Goal: Task Accomplishment & Management: Manage account settings

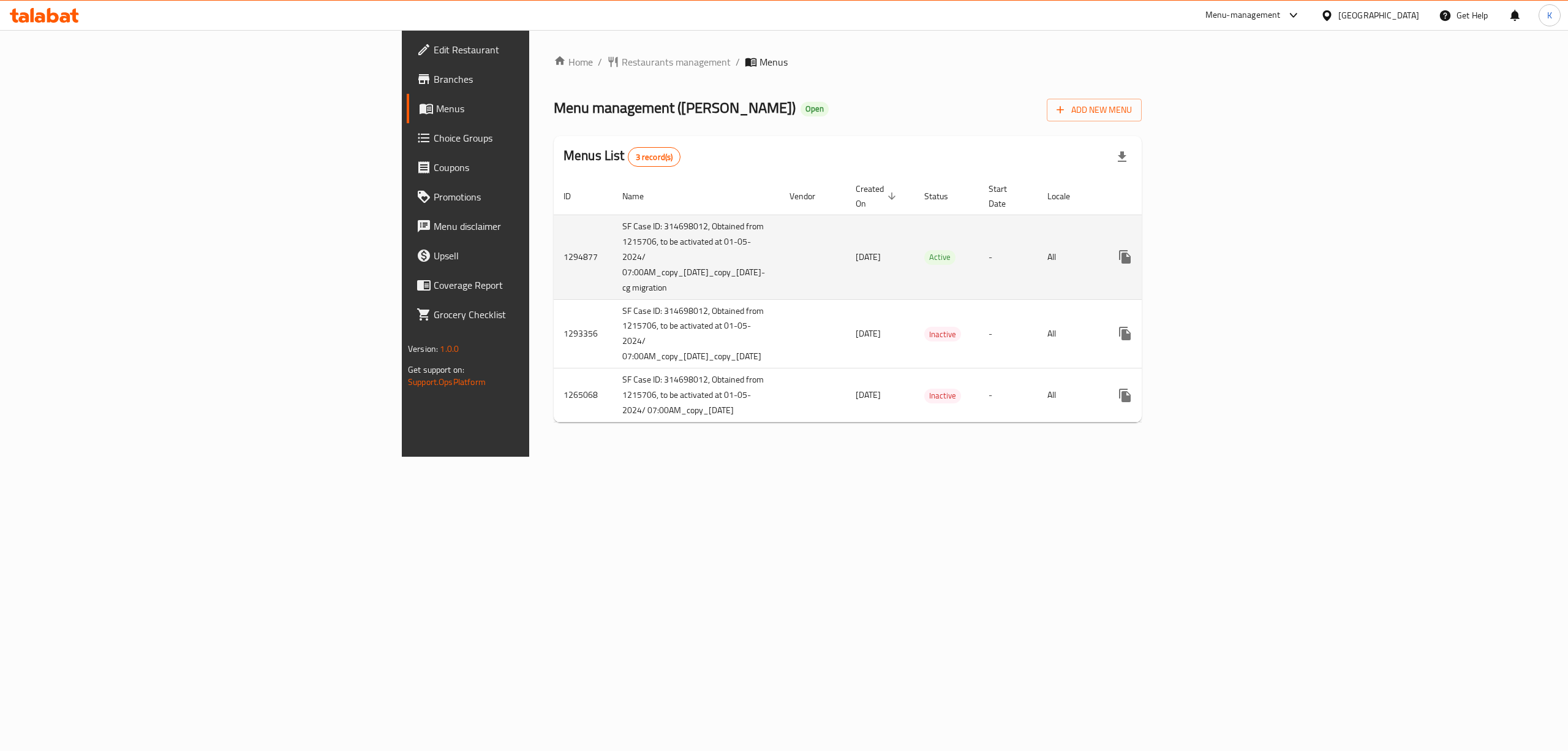
click at [1219, 251] on icon "enhanced table" at bounding box center [1214, 257] width 11 height 11
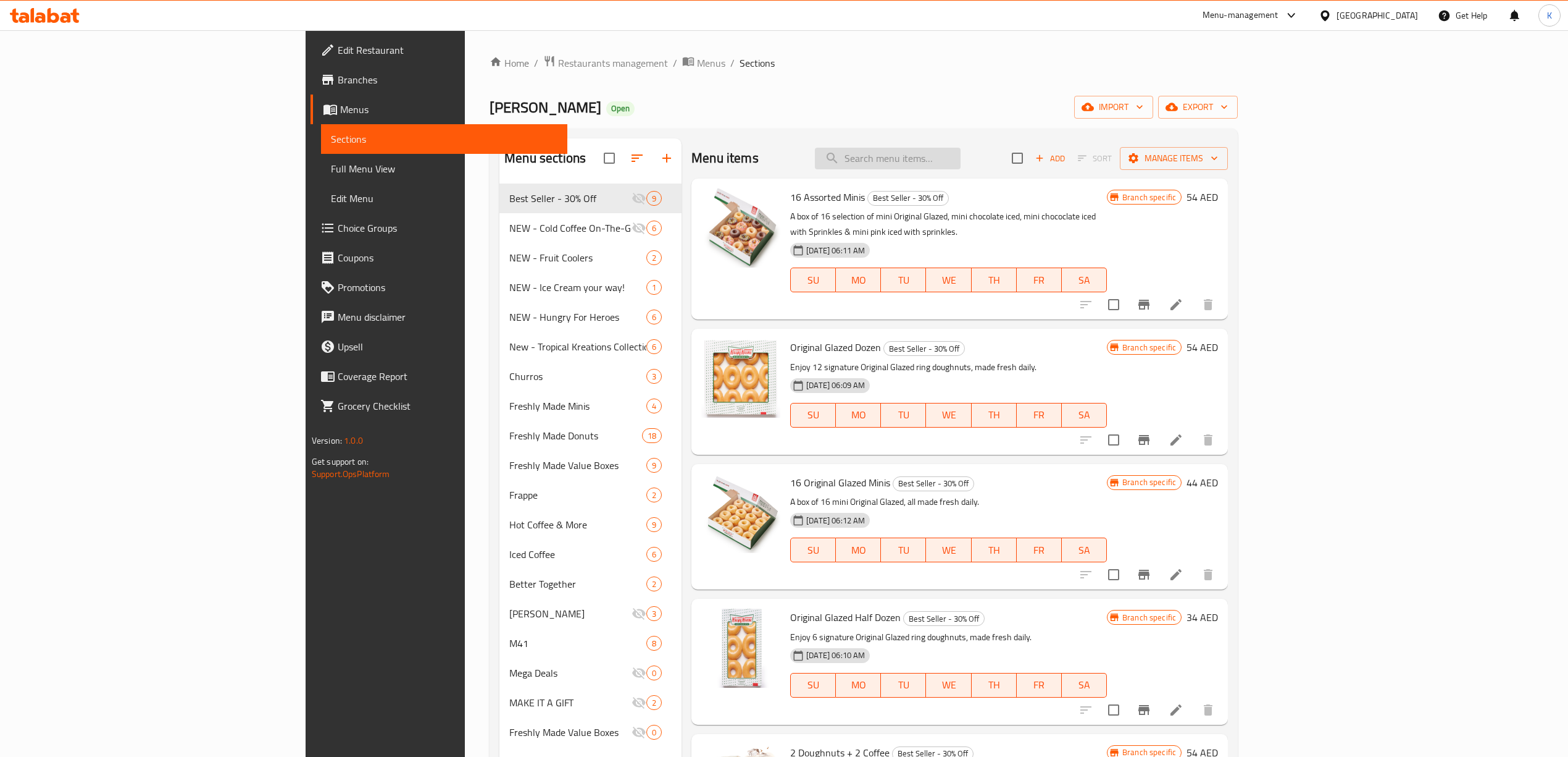
drag, startPoint x: 960, startPoint y: 180, endPoint x: 978, endPoint y: 162, distance: 25.5
click at [966, 176] on div "Menu items Add Sort Manage items 16 Assorted Minis Best Seller - 30% Off A box …" at bounding box center [955, 516] width 546 height 757
click at [961, 162] on input "search" at bounding box center [888, 158] width 146 height 21
paste input "Cold Brew Nitro & OG"
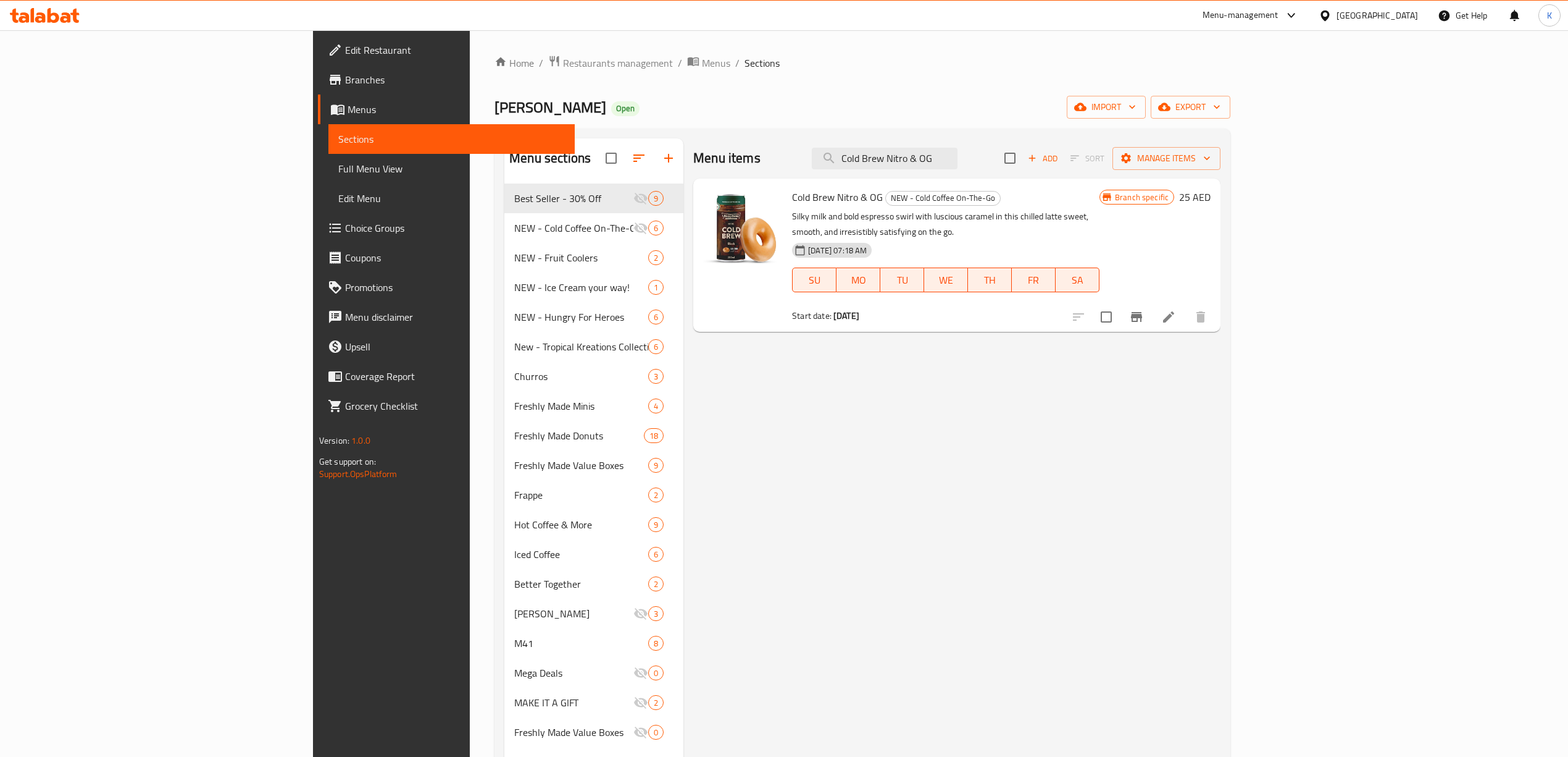
type input "Cold Brew Nitro & OG"
click at [1151, 307] on button "Branch-specific-item" at bounding box center [1136, 316] width 29 height 29
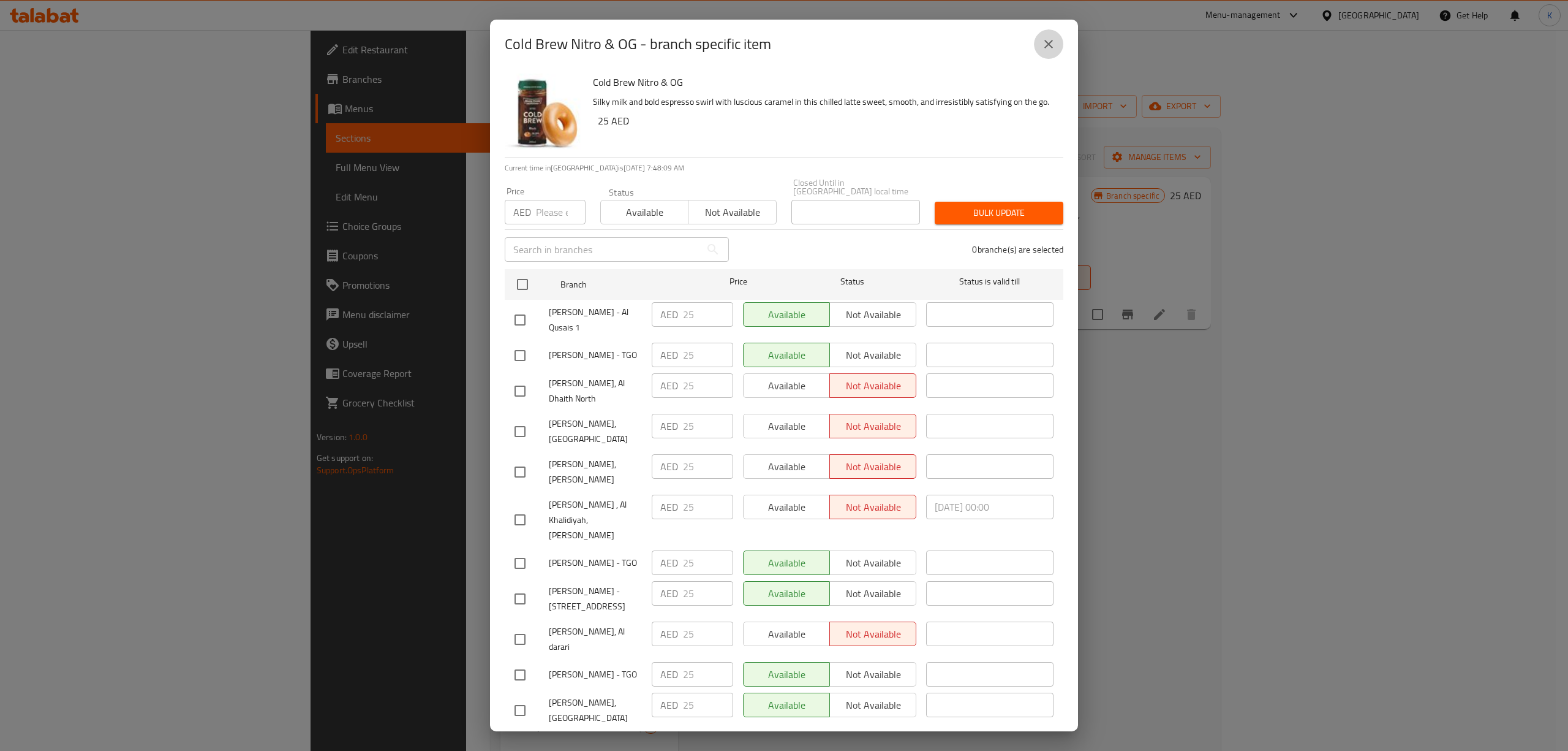
click at [1049, 43] on icon "close" at bounding box center [1048, 44] width 9 height 9
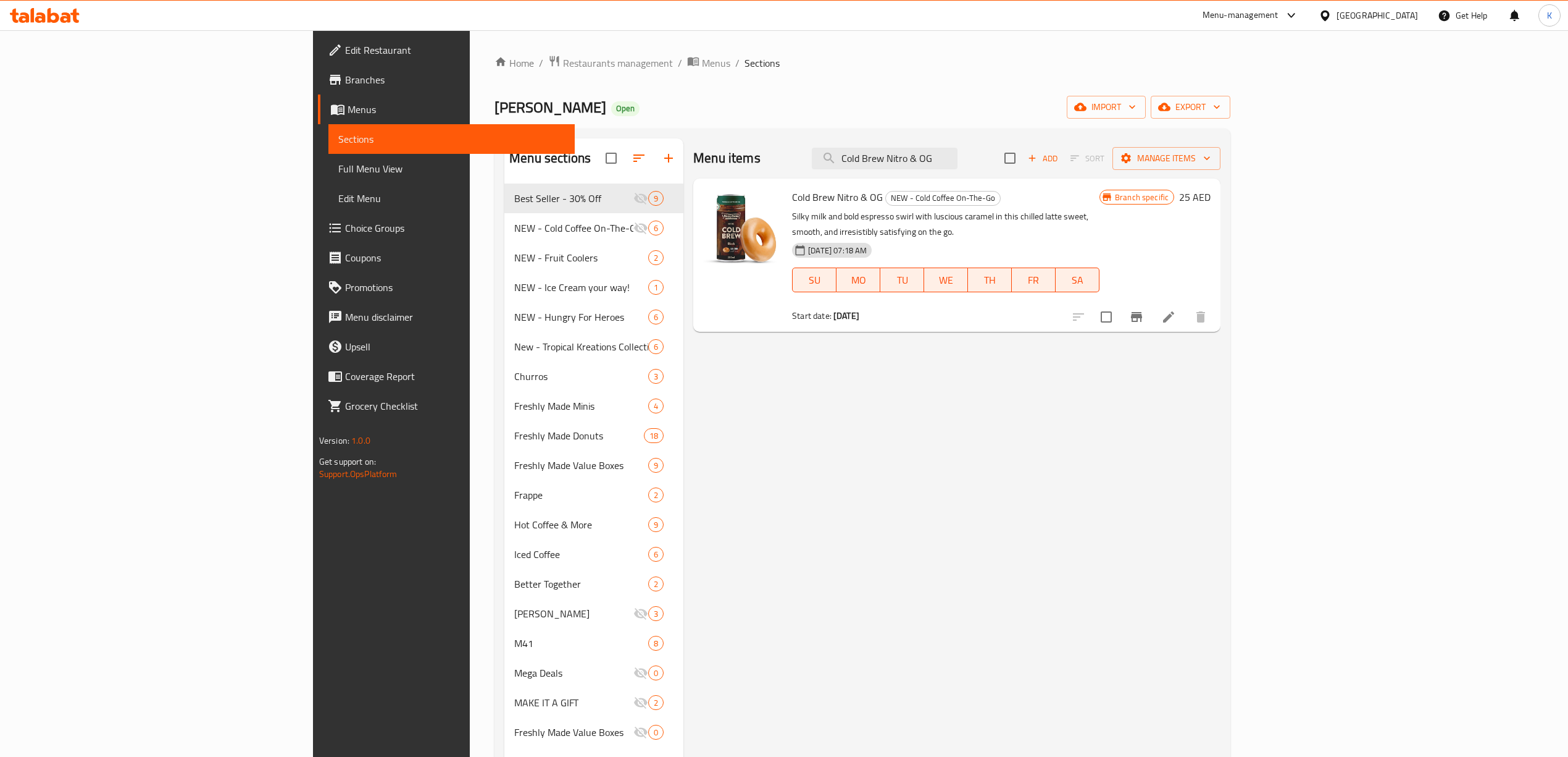
click at [1144, 310] on icon "Branch-specific-item" at bounding box center [1136, 317] width 15 height 15
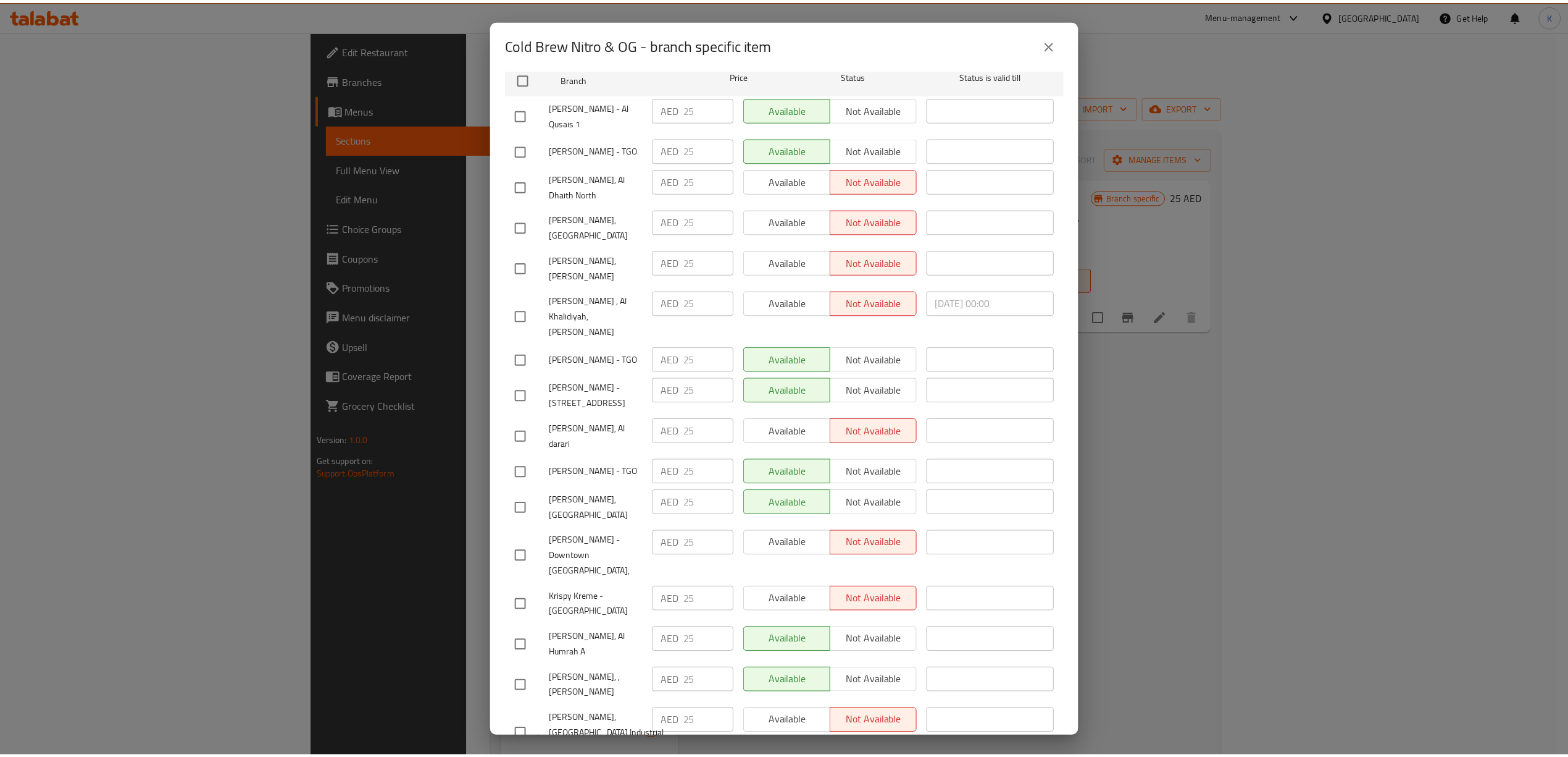
scroll to position [201, 0]
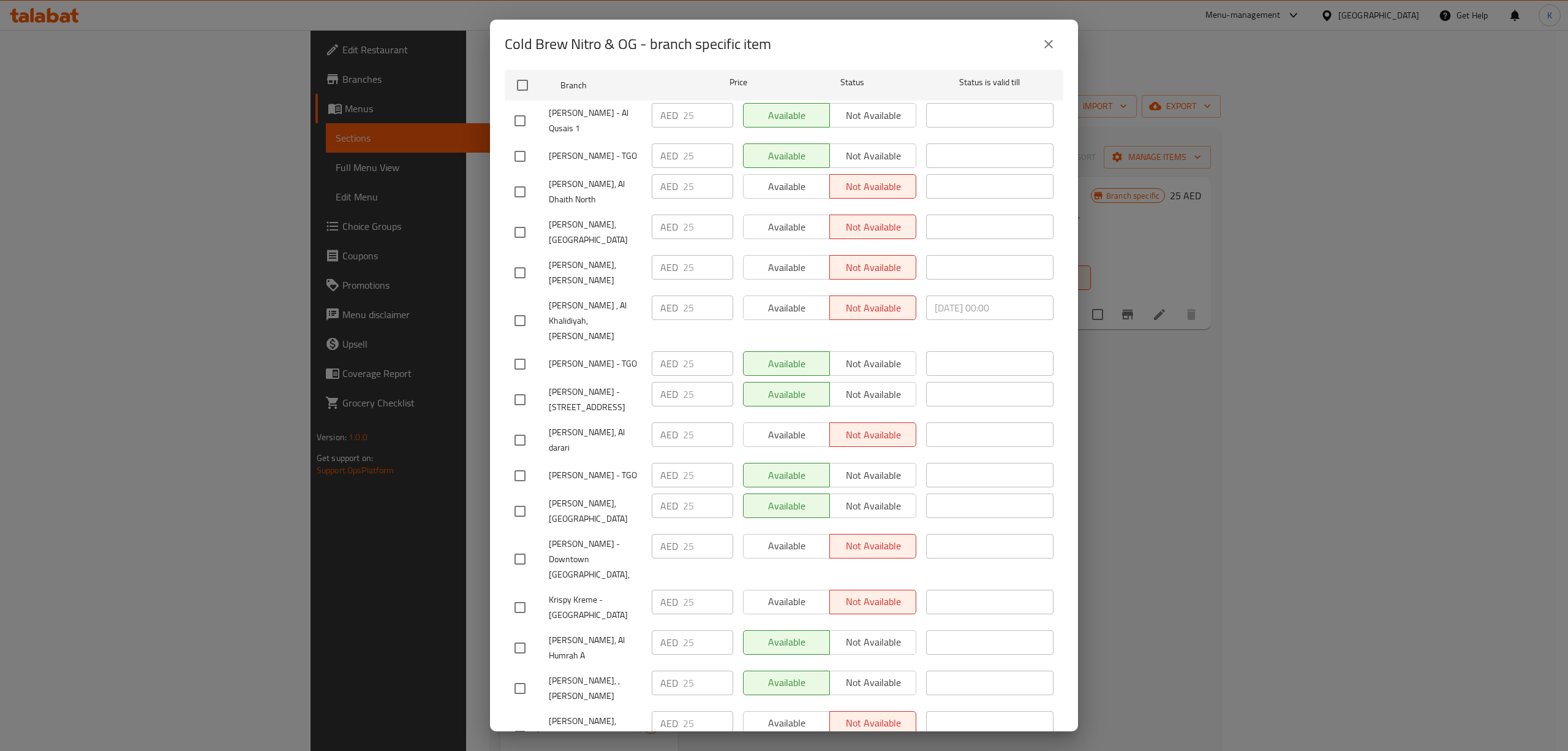
click at [1054, 45] on icon "close" at bounding box center [1048, 44] width 15 height 15
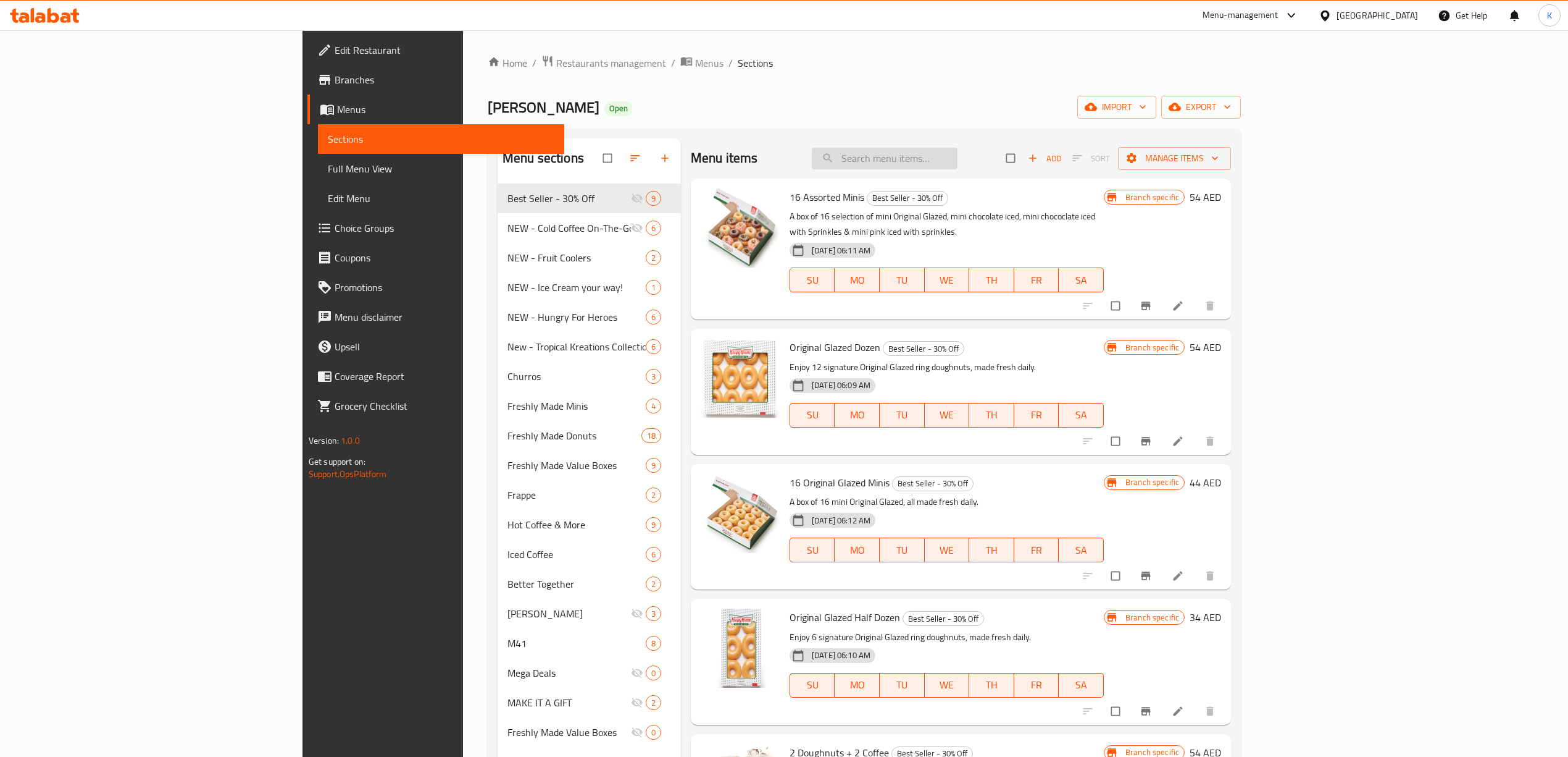
click at [957, 161] on input "search" at bounding box center [885, 158] width 146 height 21
paste input "Cold Brew Nitro & OG"
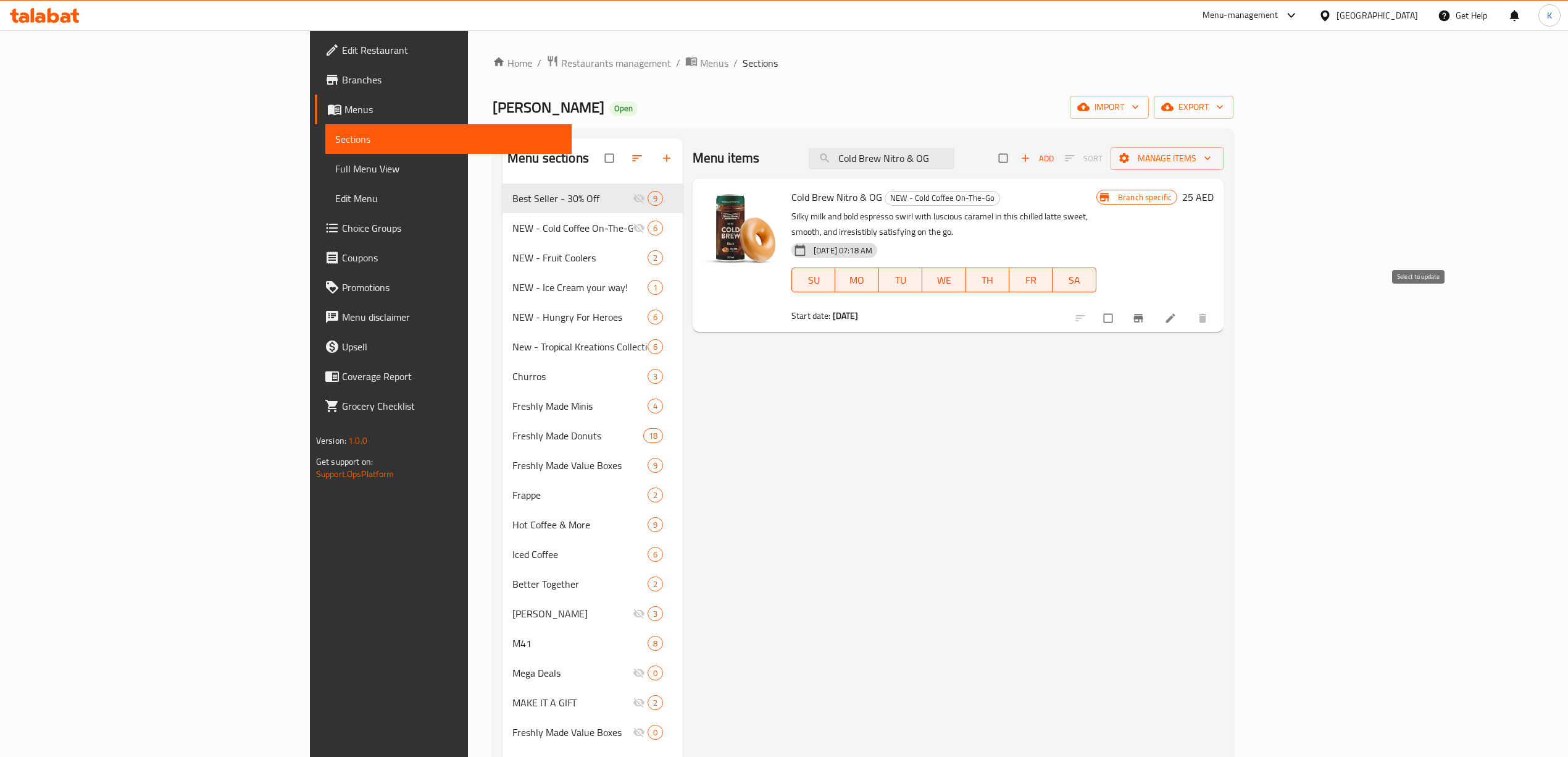
click at [1154, 304] on button "Branch-specific-item" at bounding box center [1139, 318] width 29 height 27
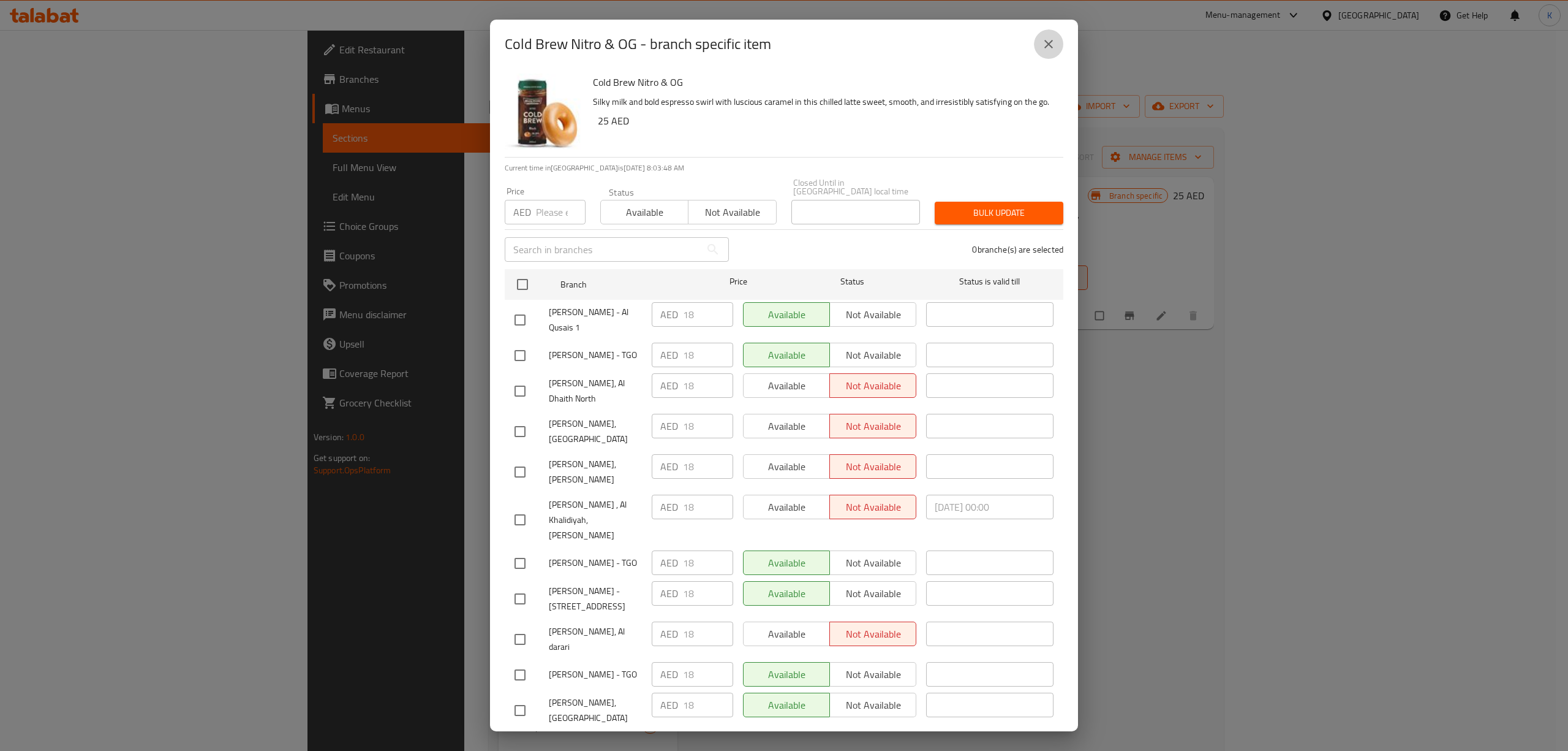
click at [1043, 46] on icon "close" at bounding box center [1048, 44] width 15 height 15
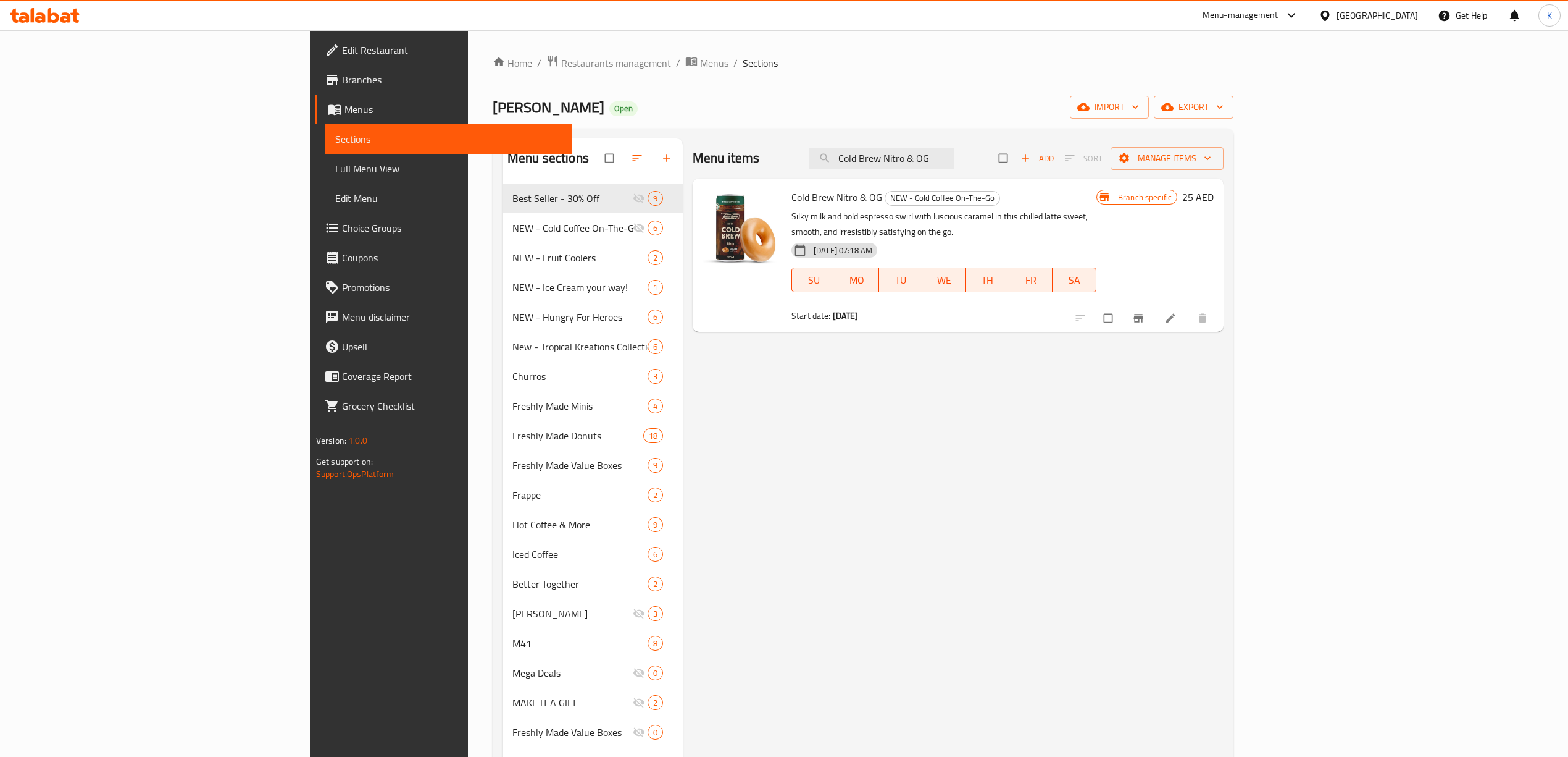
click at [987, 178] on div "Menu items Cold Brew Nitro & OG Add Sort Manage items" at bounding box center [958, 158] width 531 height 41
click at [954, 152] on input "Cold Brew Nitro & OG" at bounding box center [882, 158] width 146 height 21
paste input "Latte & OG"
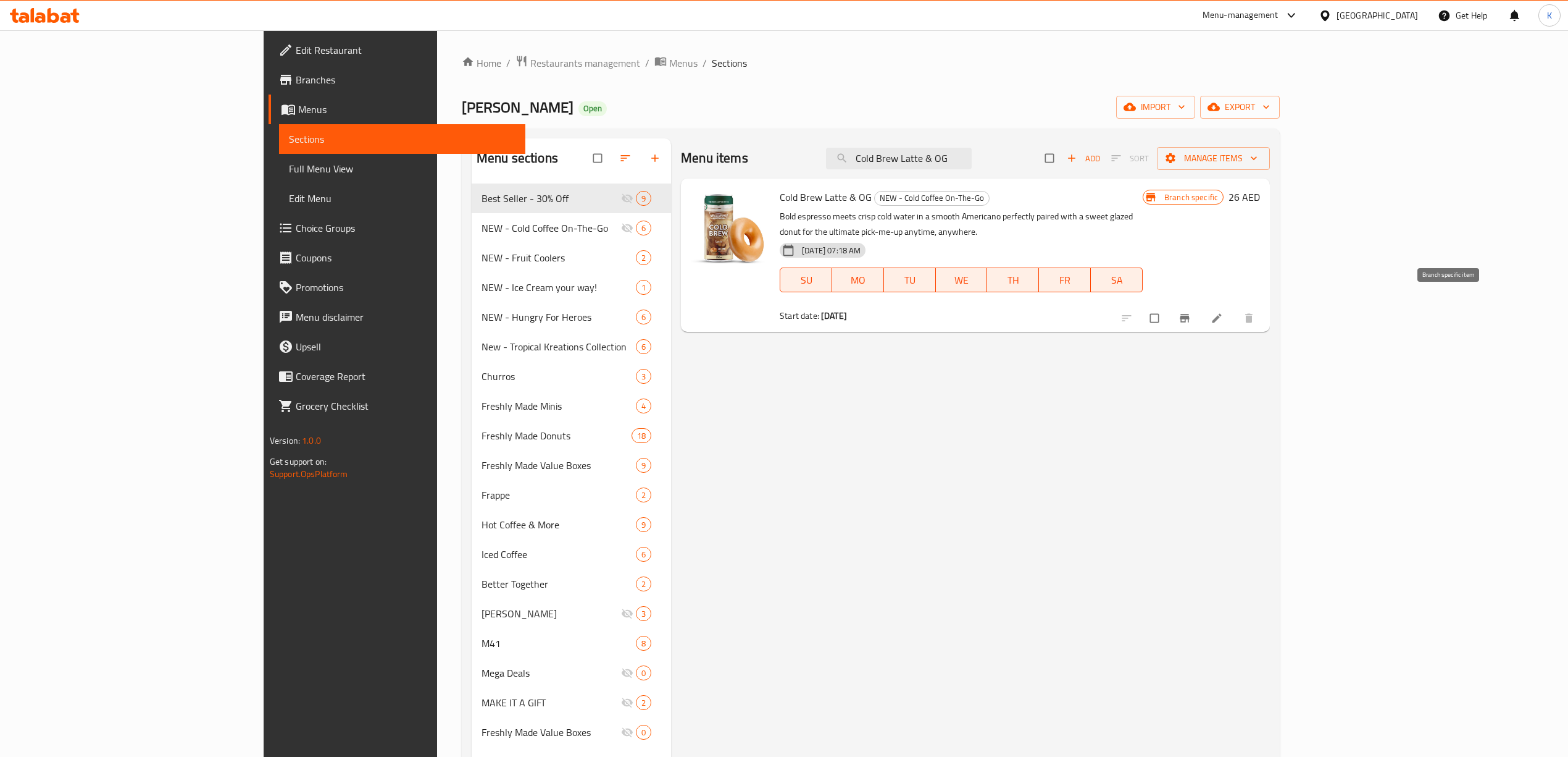
type input "Cold Brew Latte & OG"
click at [1201, 304] on button "Branch-specific-item" at bounding box center [1185, 318] width 29 height 27
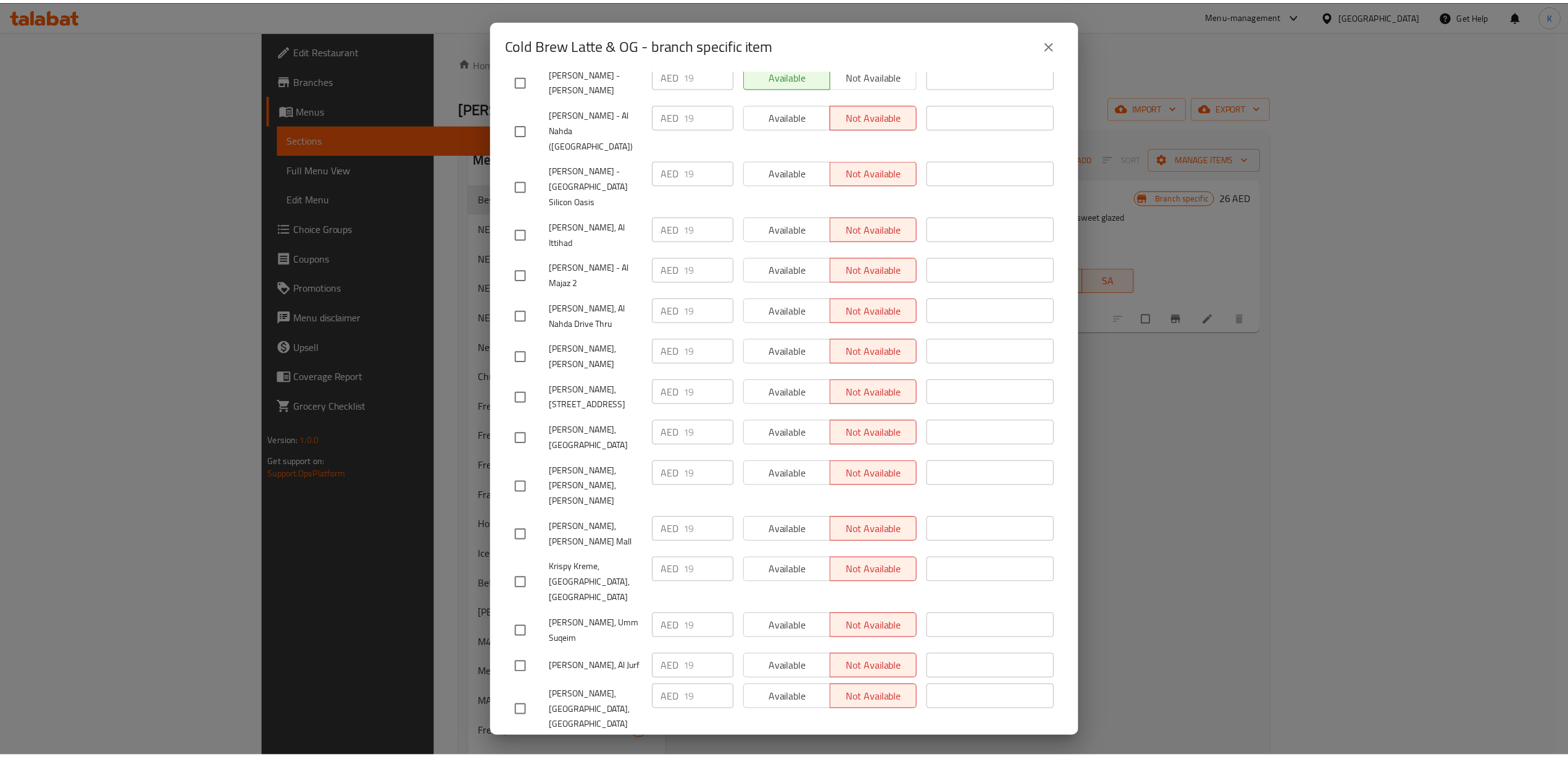
scroll to position [3001, 0]
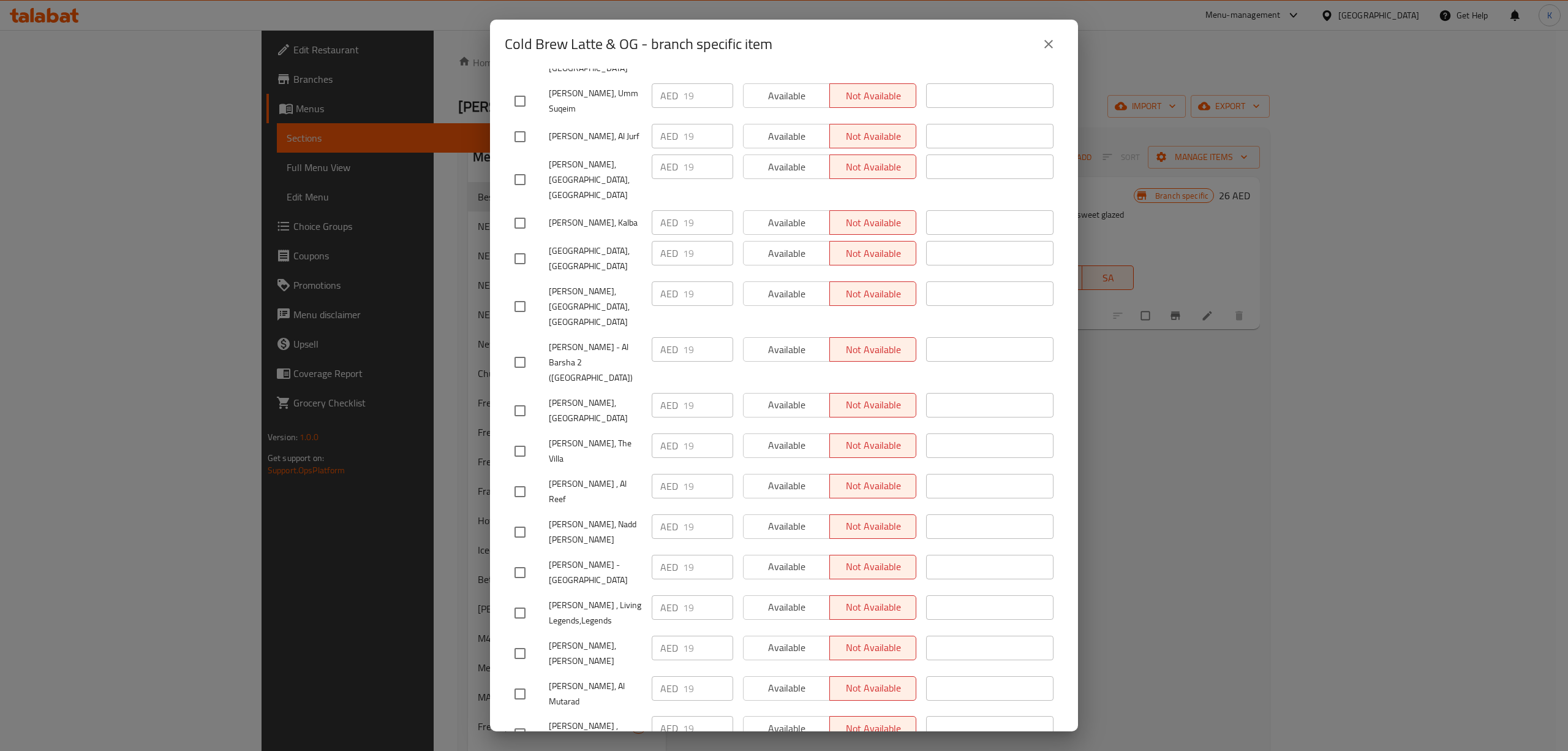
click at [1067, 35] on div "Cold Brew Latte & OG - branch specific item" at bounding box center [784, 44] width 588 height 49
click at [1058, 43] on button "close" at bounding box center [1048, 43] width 29 height 29
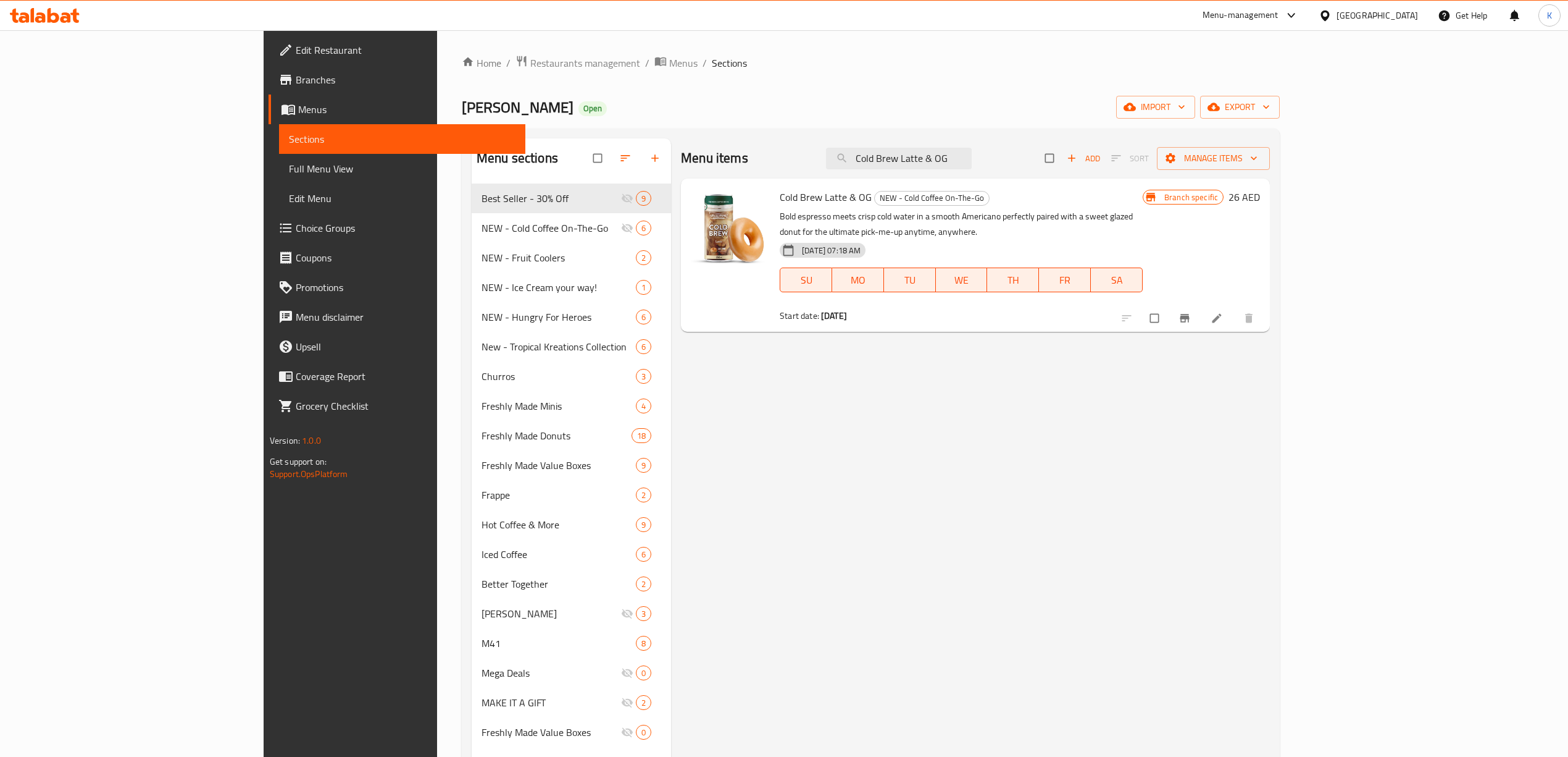
click at [296, 80] on span "Branches" at bounding box center [406, 79] width 220 height 15
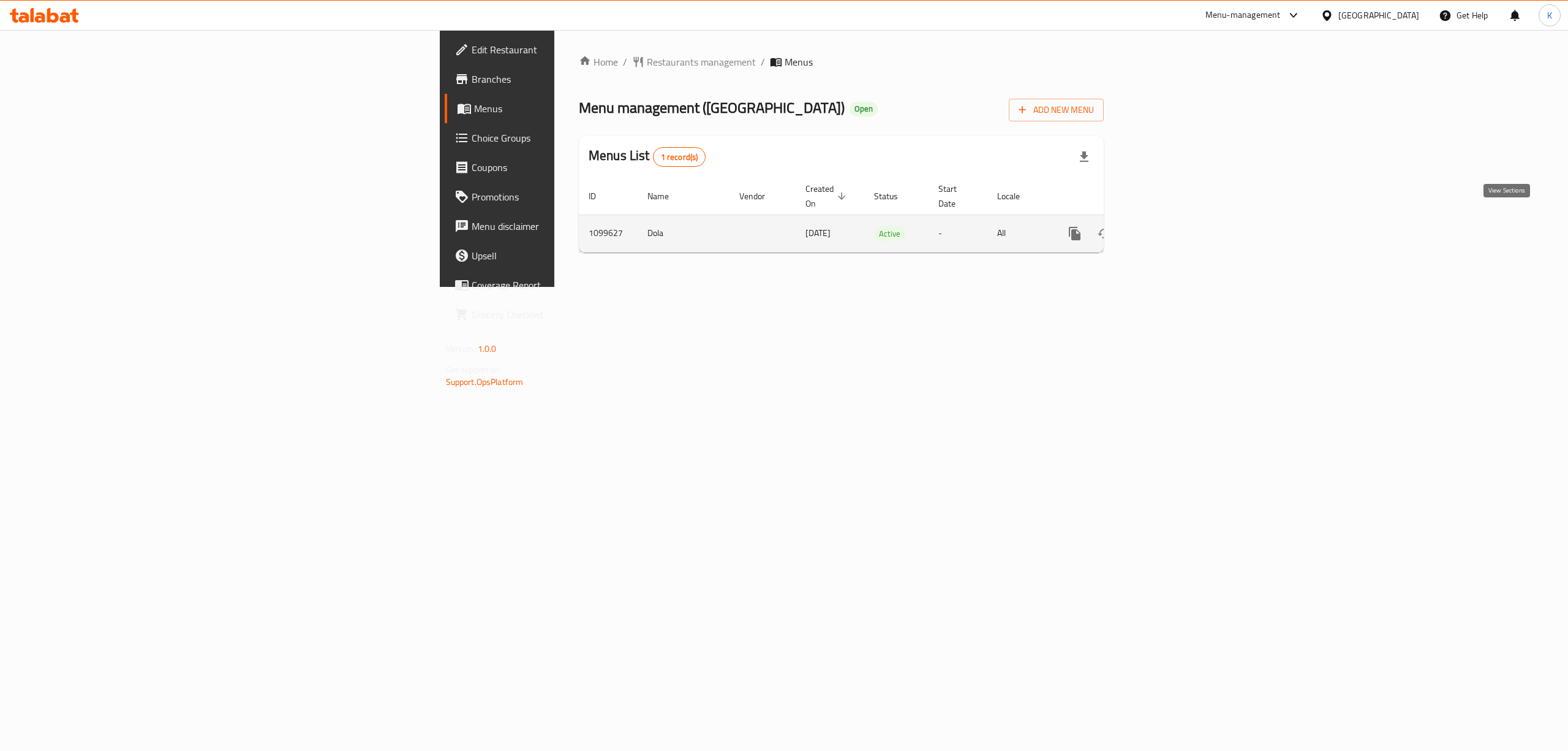
click at [1170, 226] on icon "enhanced table" at bounding box center [1163, 233] width 15 height 15
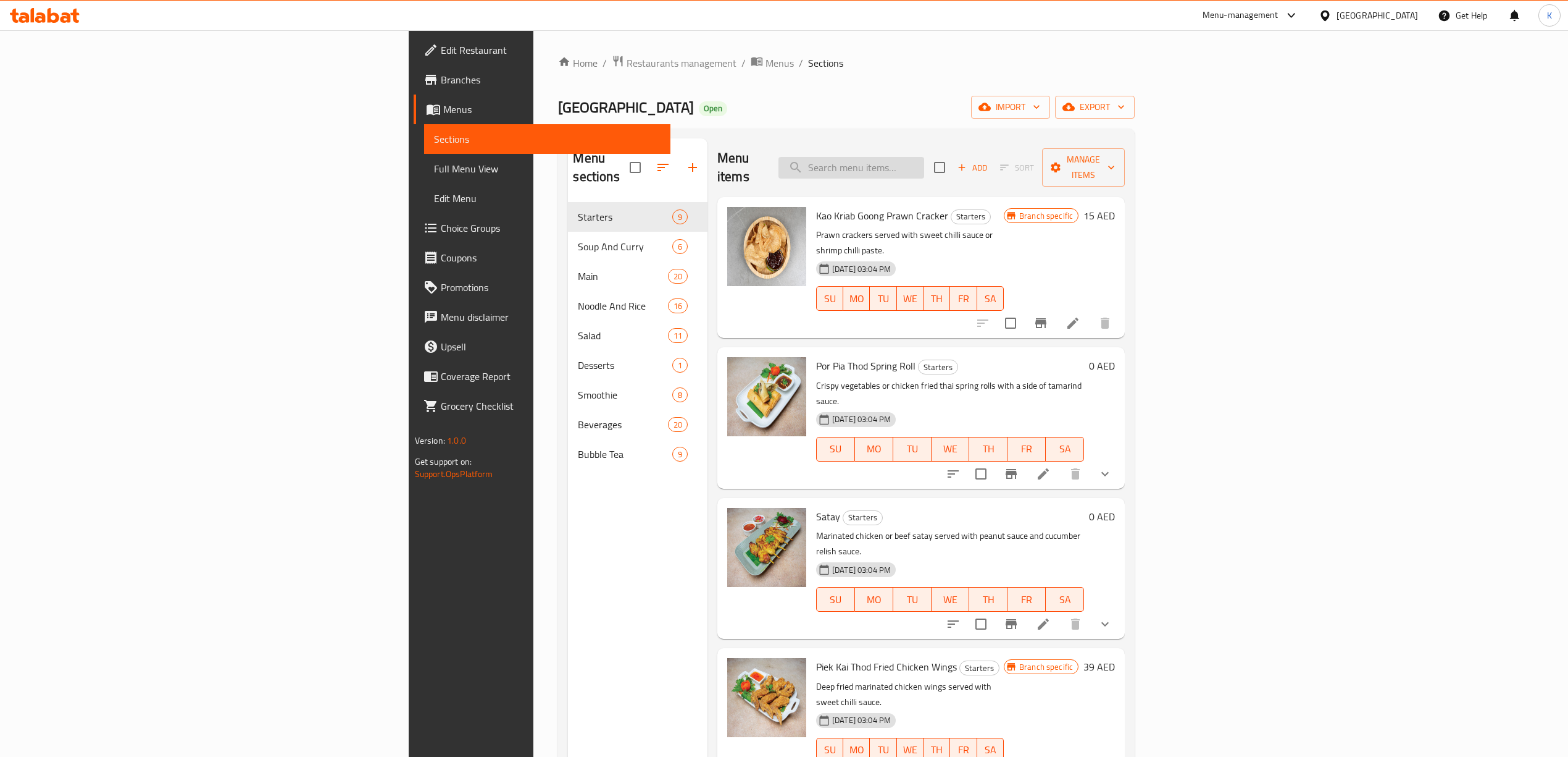
click at [924, 161] on input "search" at bounding box center [852, 168] width 146 height 21
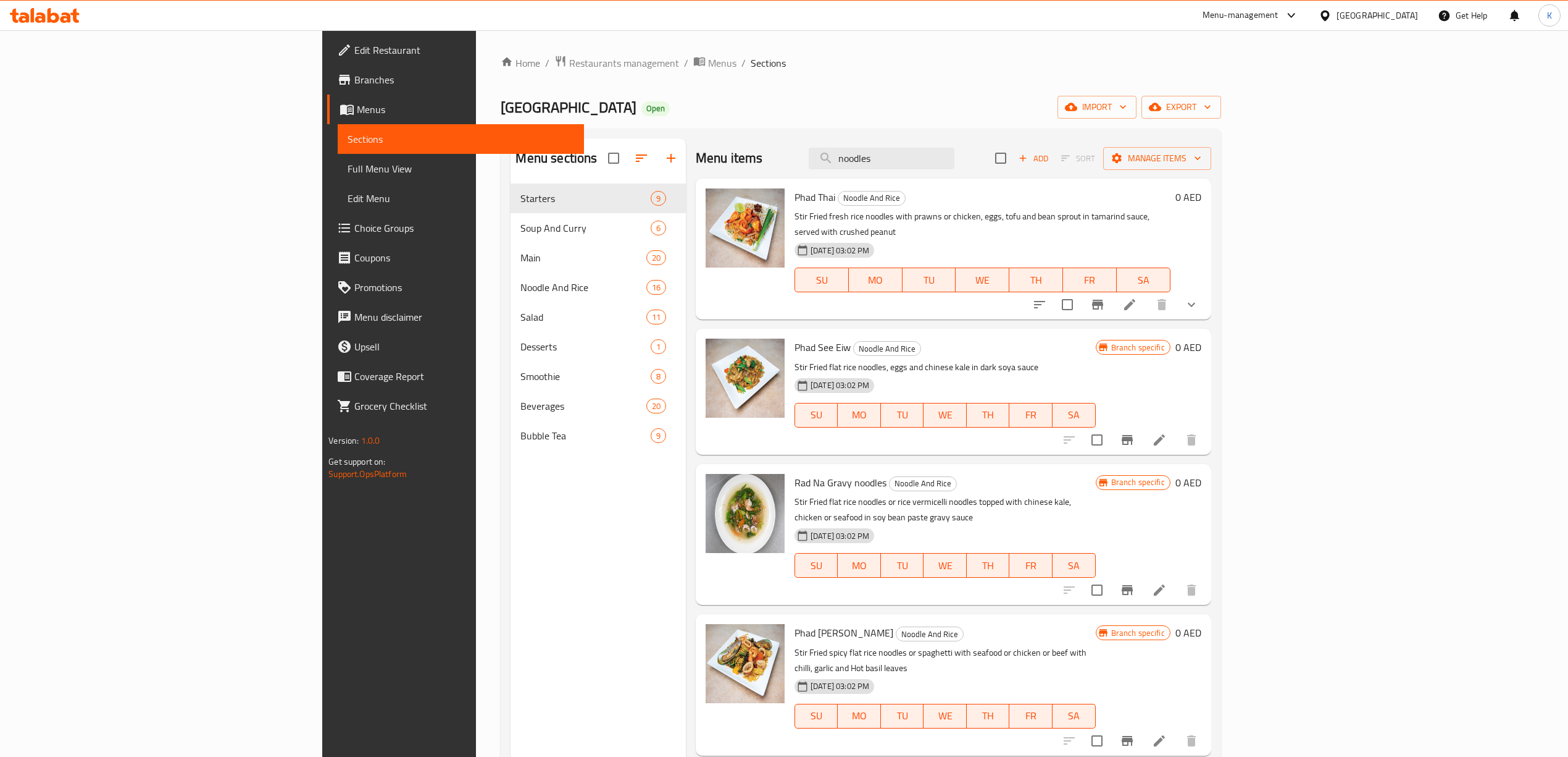
click at [1207, 290] on div at bounding box center [1115, 304] width 182 height 29
click at [1207, 290] on button "show more" at bounding box center [1191, 304] width 29 height 29
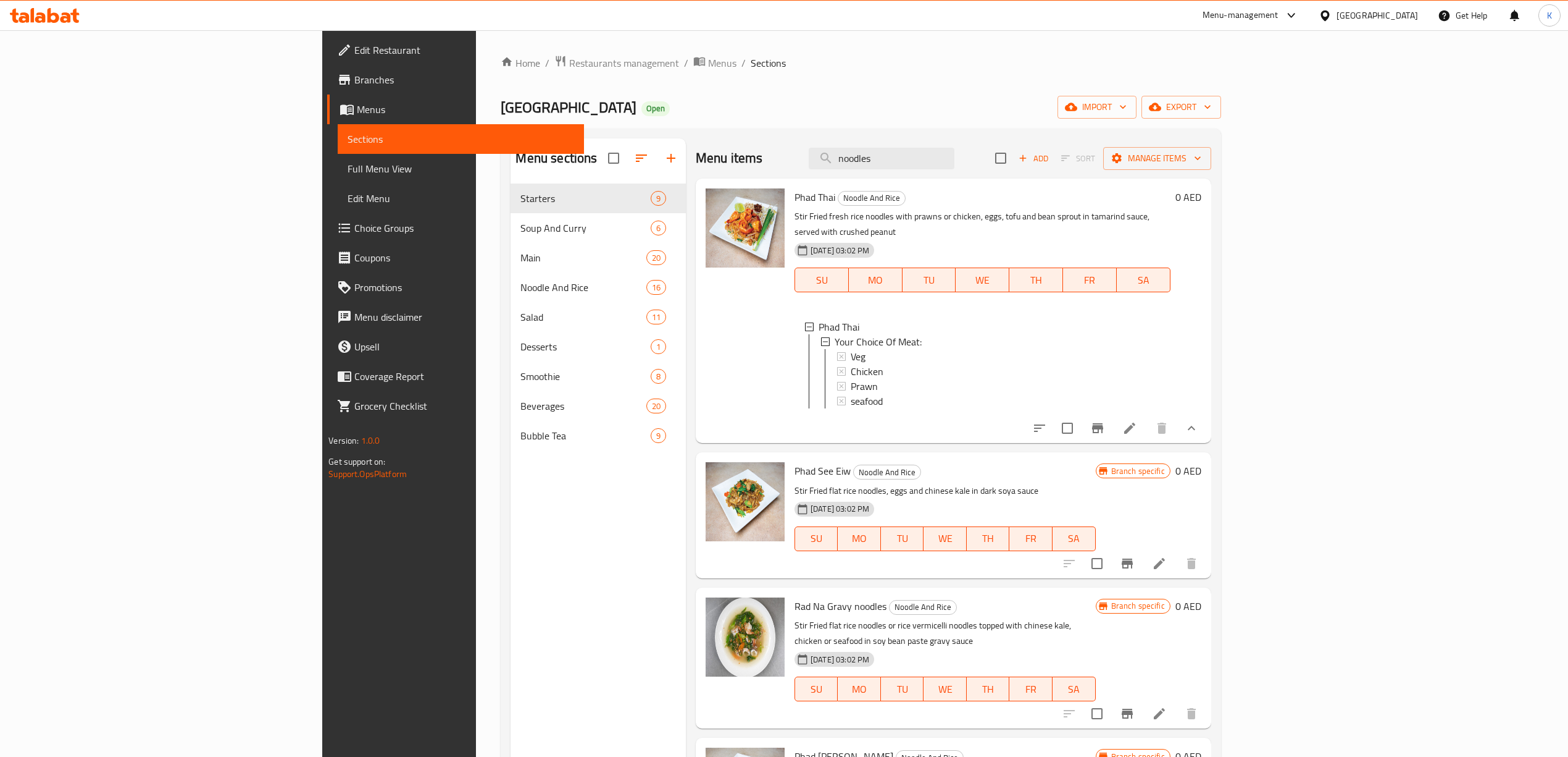
click at [1201, 282] on div "0 AED" at bounding box center [1186, 311] width 31 height 245
drag, startPoint x: 996, startPoint y: 164, endPoint x: 736, endPoint y: 195, distance: 261.8
click at [736, 194] on div "Menu items noodles Add Sort Manage items Phad Thai Noodle And Rice Stir Fried f…" at bounding box center [949, 516] width 526 height 757
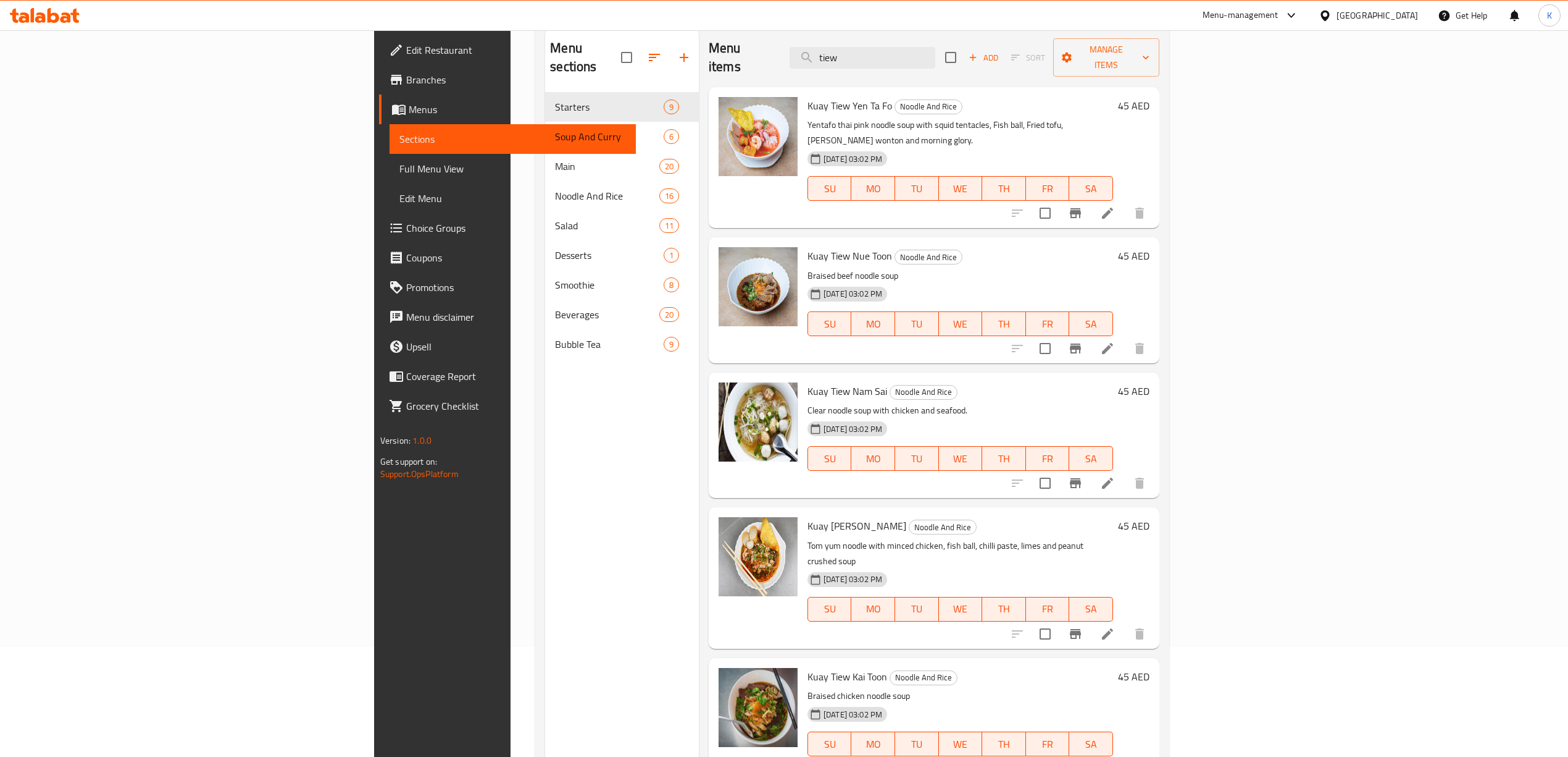
scroll to position [91, 0]
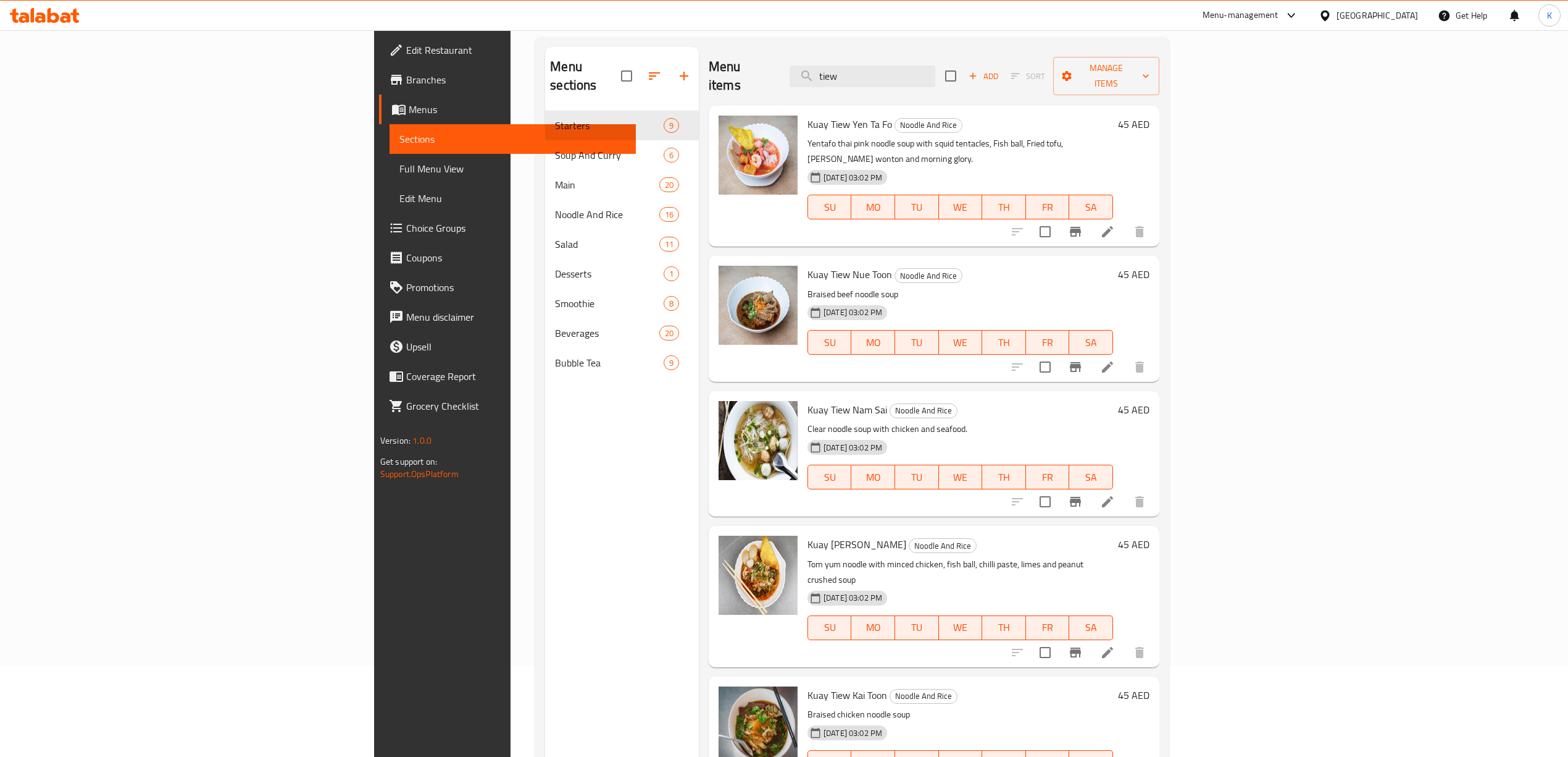
type input "tiew"
click at [807, 400] on span "Kuay Tiew Nam Sai" at bounding box center [847, 409] width 79 height 18
copy h6 "Kuay Tiew Nam Sai"
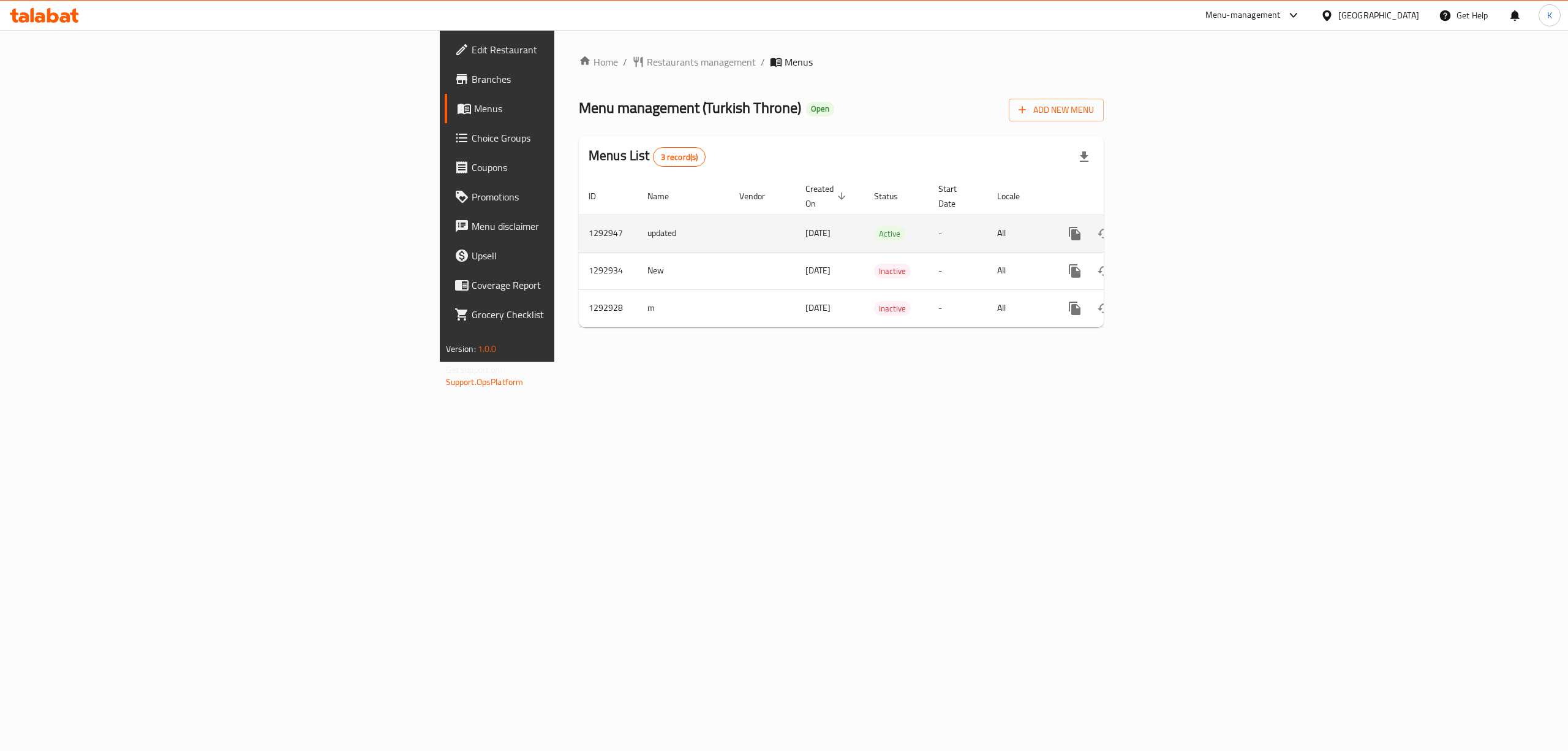
click at [1170, 226] on icon "enhanced table" at bounding box center [1163, 233] width 15 height 15
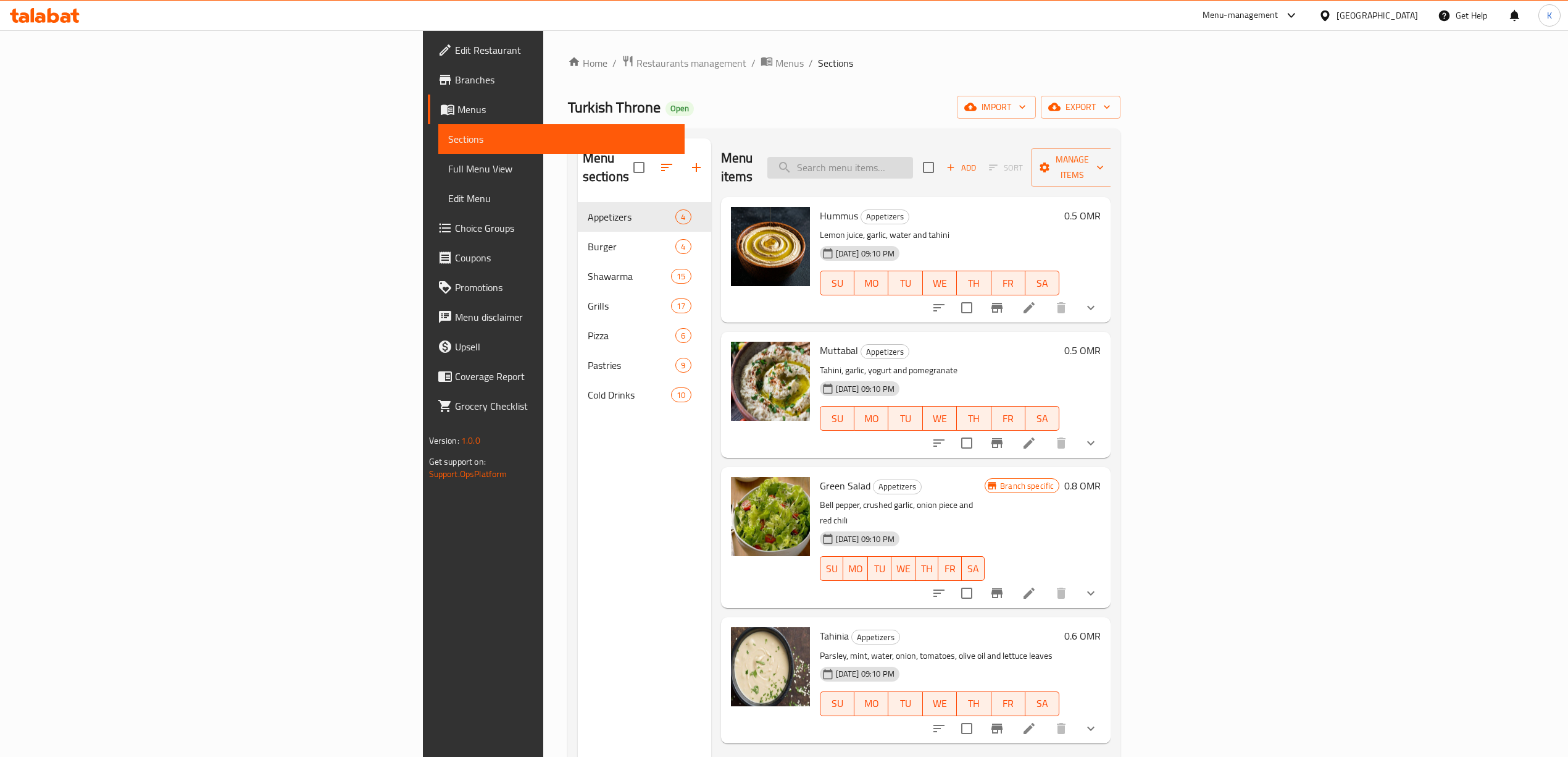
click at [913, 160] on input "search" at bounding box center [841, 168] width 146 height 21
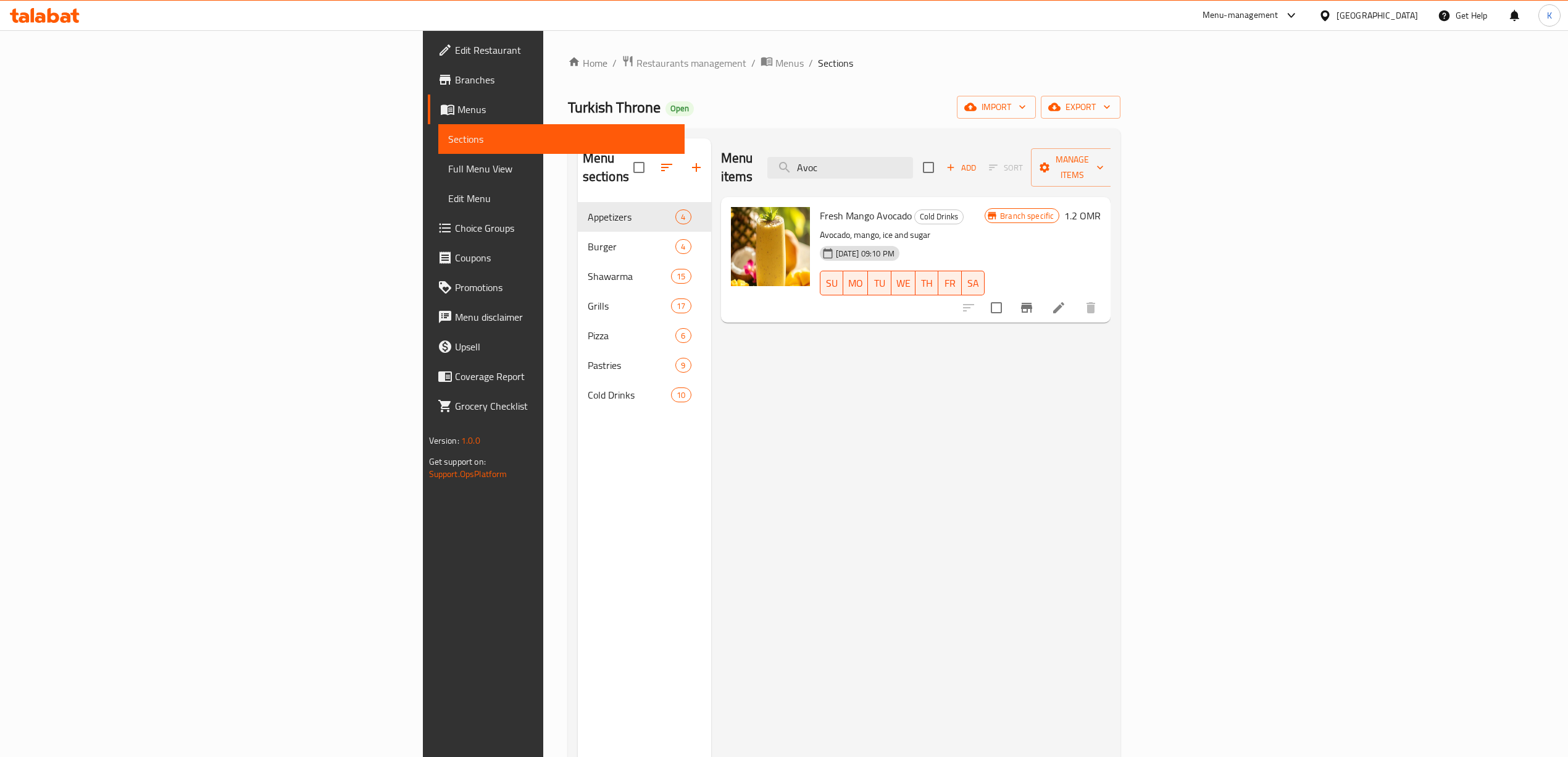
type input "Avoc"
click at [637, 67] on span "Restaurants management" at bounding box center [692, 63] width 110 height 15
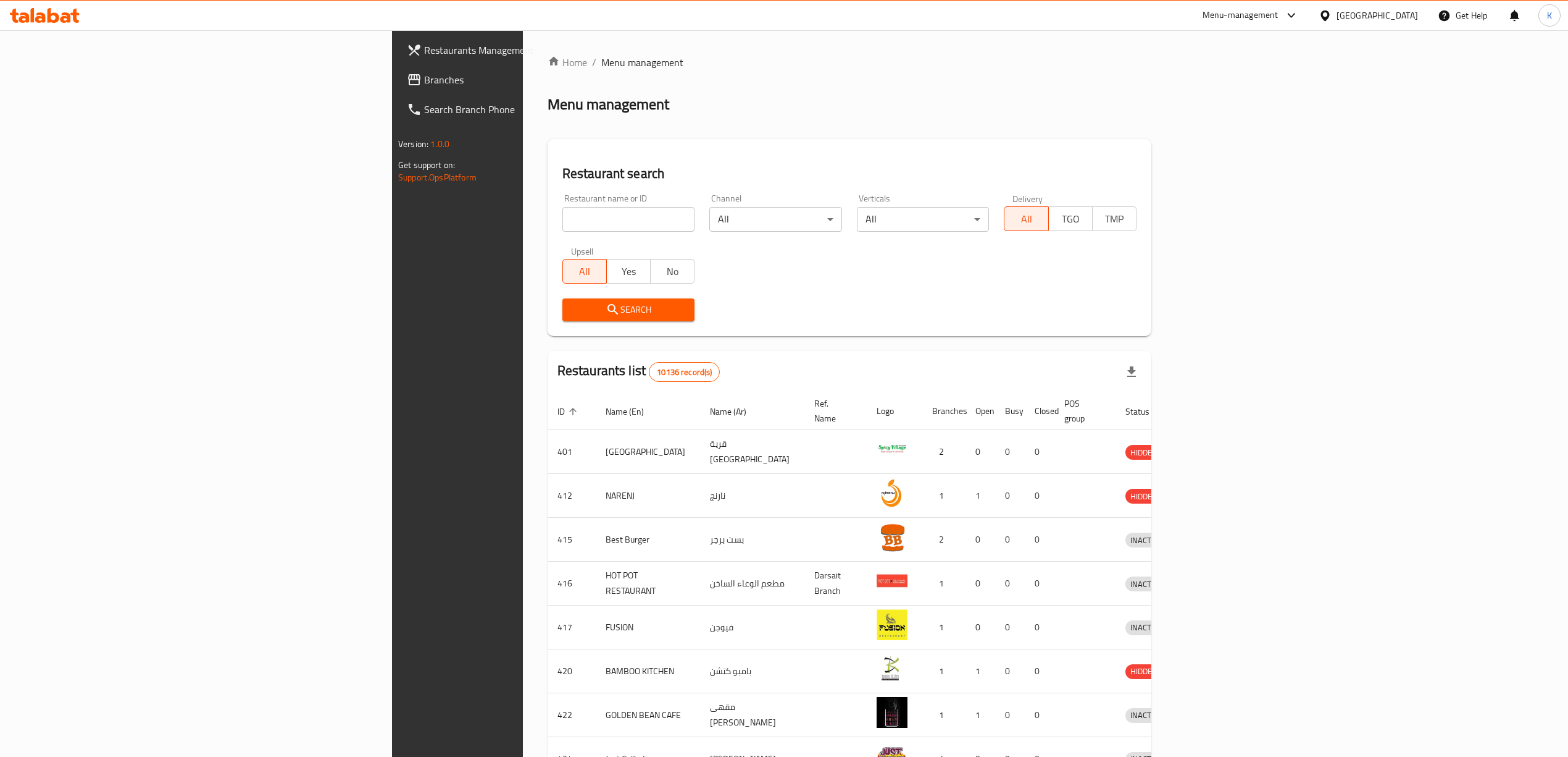
click at [1337, 16] on div at bounding box center [1327, 15] width 18 height 14
click at [1255, 126] on div "[GEOGRAPHIC_DATA]" at bounding box center [1285, 127] width 102 height 29
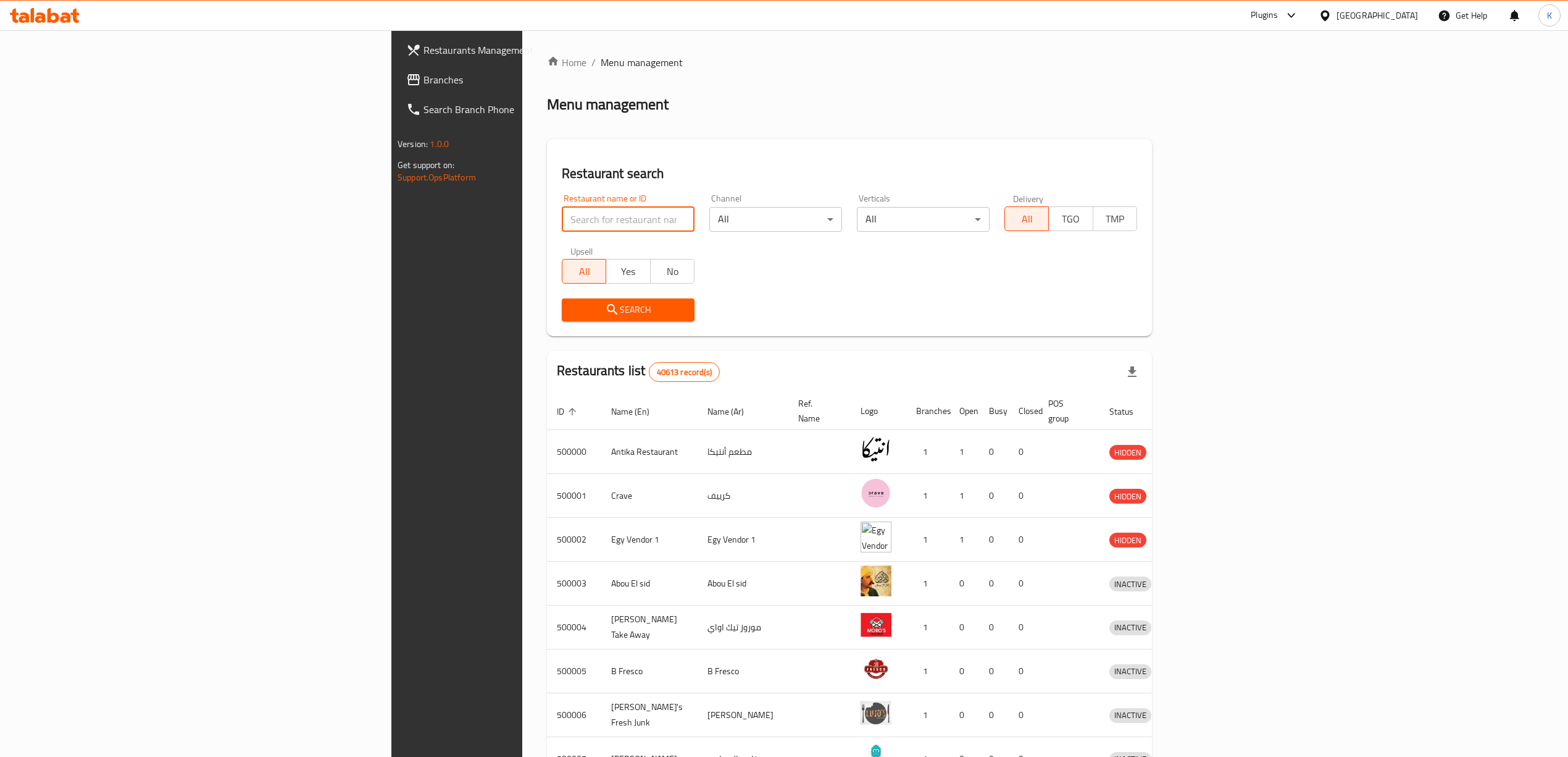
click at [562, 218] on input "search" at bounding box center [628, 219] width 133 height 25
paste input "670093"
type input "670093"
click at [562, 319] on button "Search" at bounding box center [628, 310] width 133 height 23
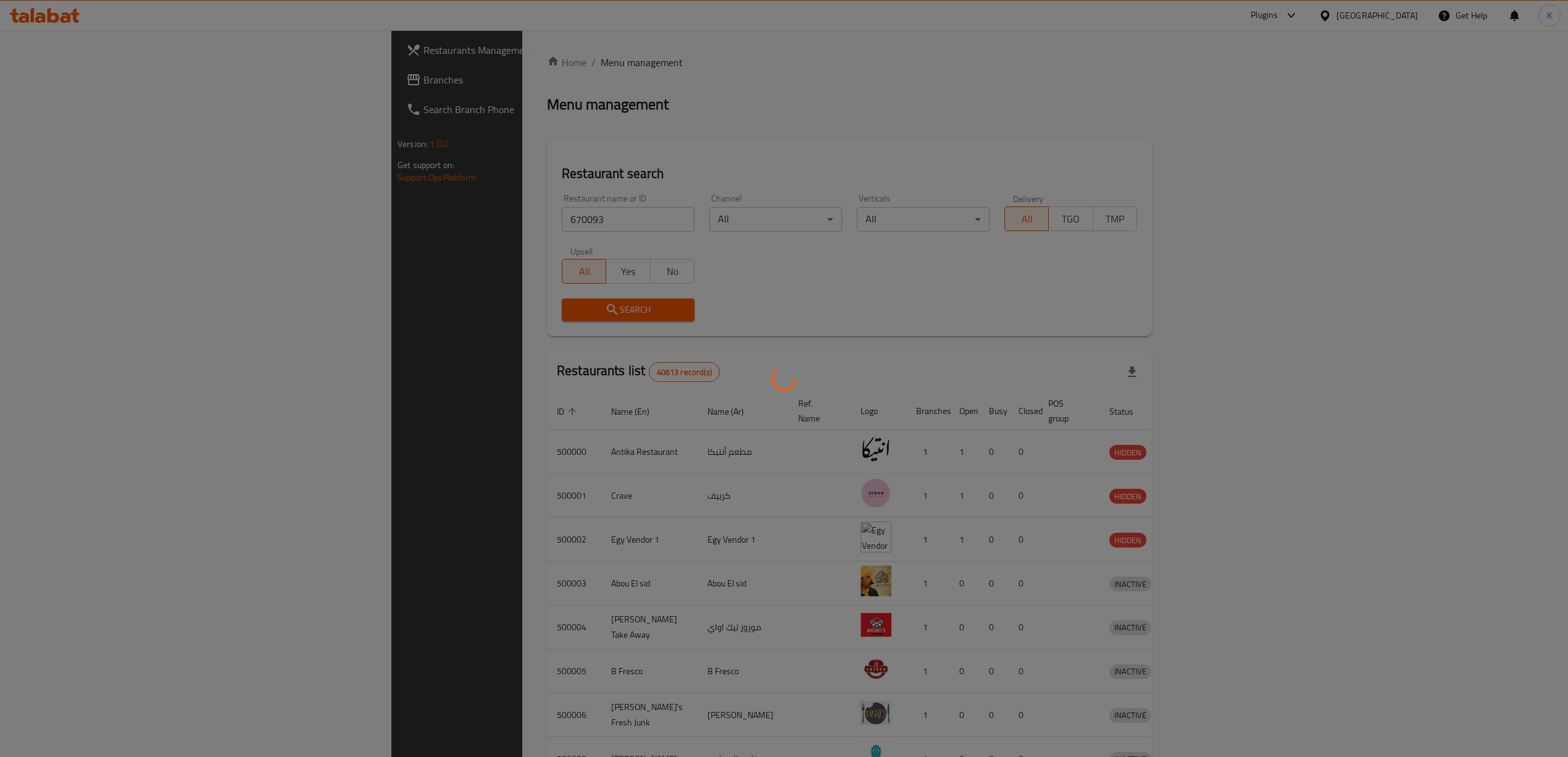
click at [500, 319] on div at bounding box center [784, 378] width 1568 height 757
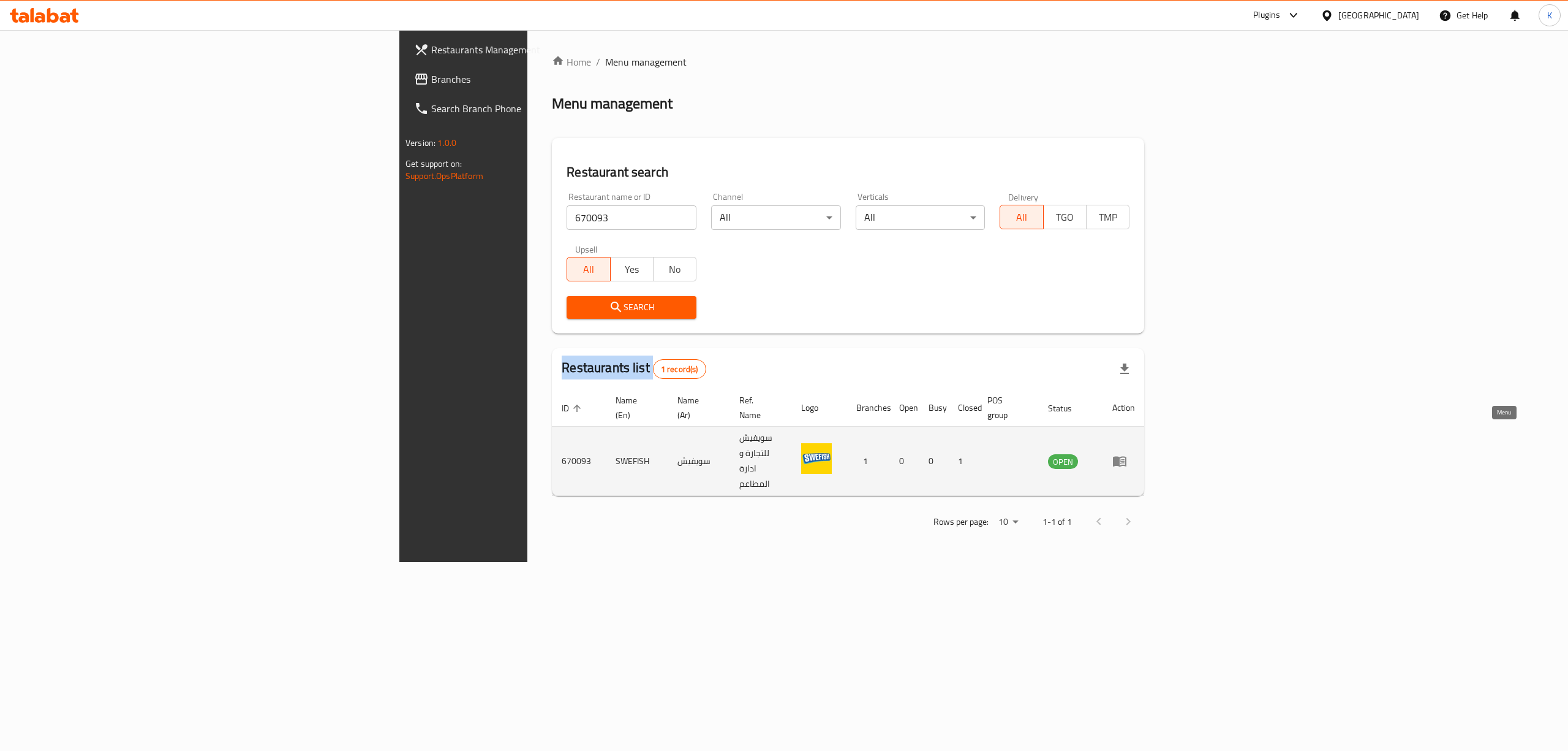
click at [1127, 454] on icon "enhanced table" at bounding box center [1119, 461] width 15 height 15
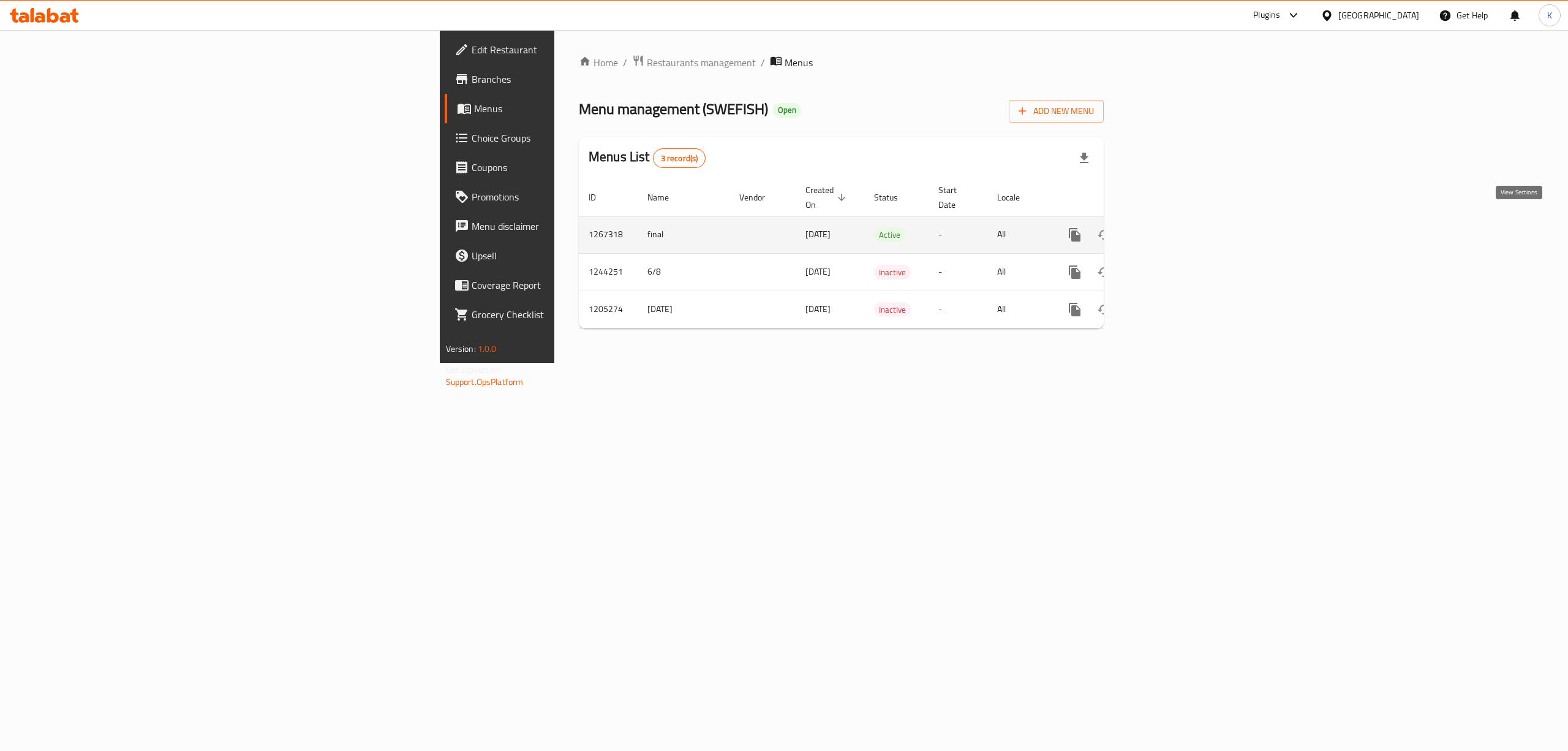
click at [1170, 228] on icon "enhanced table" at bounding box center [1163, 235] width 15 height 15
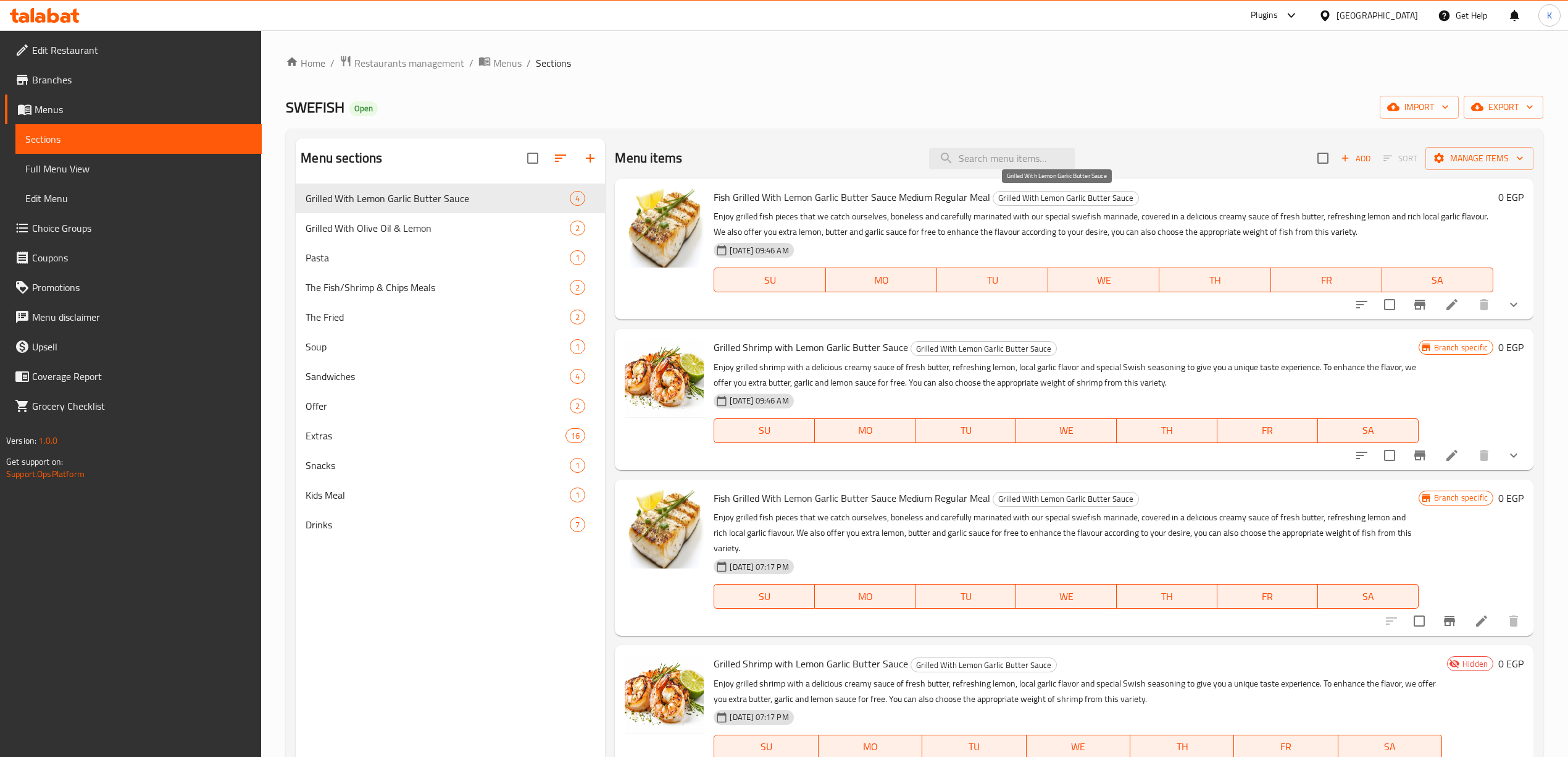
drag, startPoint x: 717, startPoint y: 199, endPoint x: 988, endPoint y: 199, distance: 271.0
click at [988, 199] on div "Fish Grilled With Lemon Garlic Butter Sauce Medium Regular Meal Grilled With Le…" at bounding box center [1104, 249] width 789 height 131
click at [961, 202] on span "Fish Grilled With Lemon Garlic Butter Sauce Medium Regular Meal" at bounding box center [852, 196] width 276 height 18
drag, startPoint x: 715, startPoint y: 198, endPoint x: 989, endPoint y: 194, distance: 274.0
click at [989, 194] on h6 "Fish Grilled With Lemon Garlic Butter Sauce Medium Regular Meal Grilled With Le…" at bounding box center [1103, 197] width 779 height 17
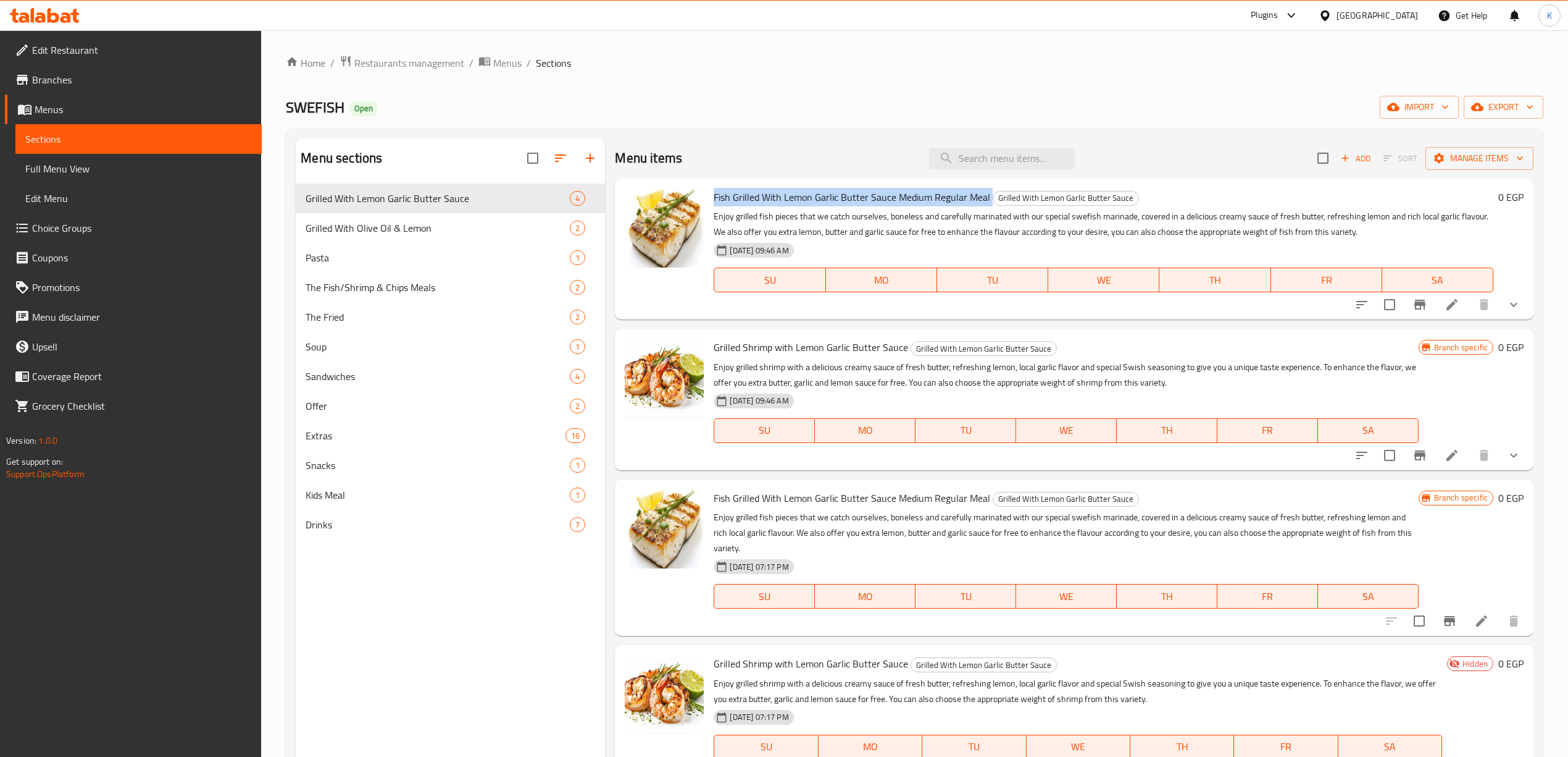
click at [984, 205] on span "Fish Grilled With Lemon Garlic Butter Sauce Medium Regular Meal" at bounding box center [852, 196] width 276 height 18
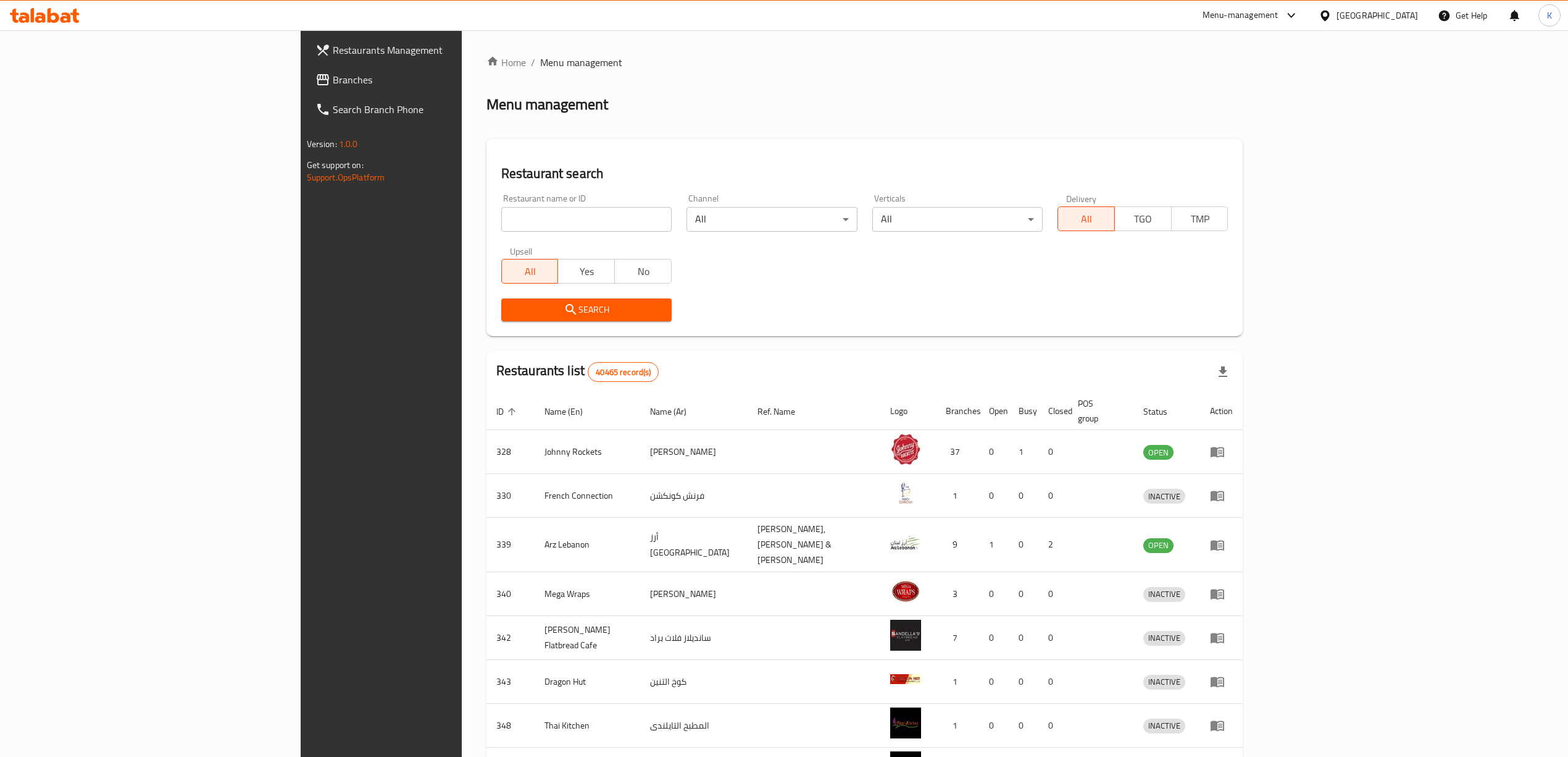
click at [502, 231] on input "search" at bounding box center [587, 219] width 171 height 25
click at [502, 215] on input "search" at bounding box center [587, 219] width 171 height 25
click at [502, 226] on input "search" at bounding box center [587, 219] width 171 height 25
click at [502, 207] on div "Restaurant name or ID Restaurant name or ID" at bounding box center [587, 212] width 171 height 37
click at [502, 210] on input "search" at bounding box center [587, 219] width 171 height 25
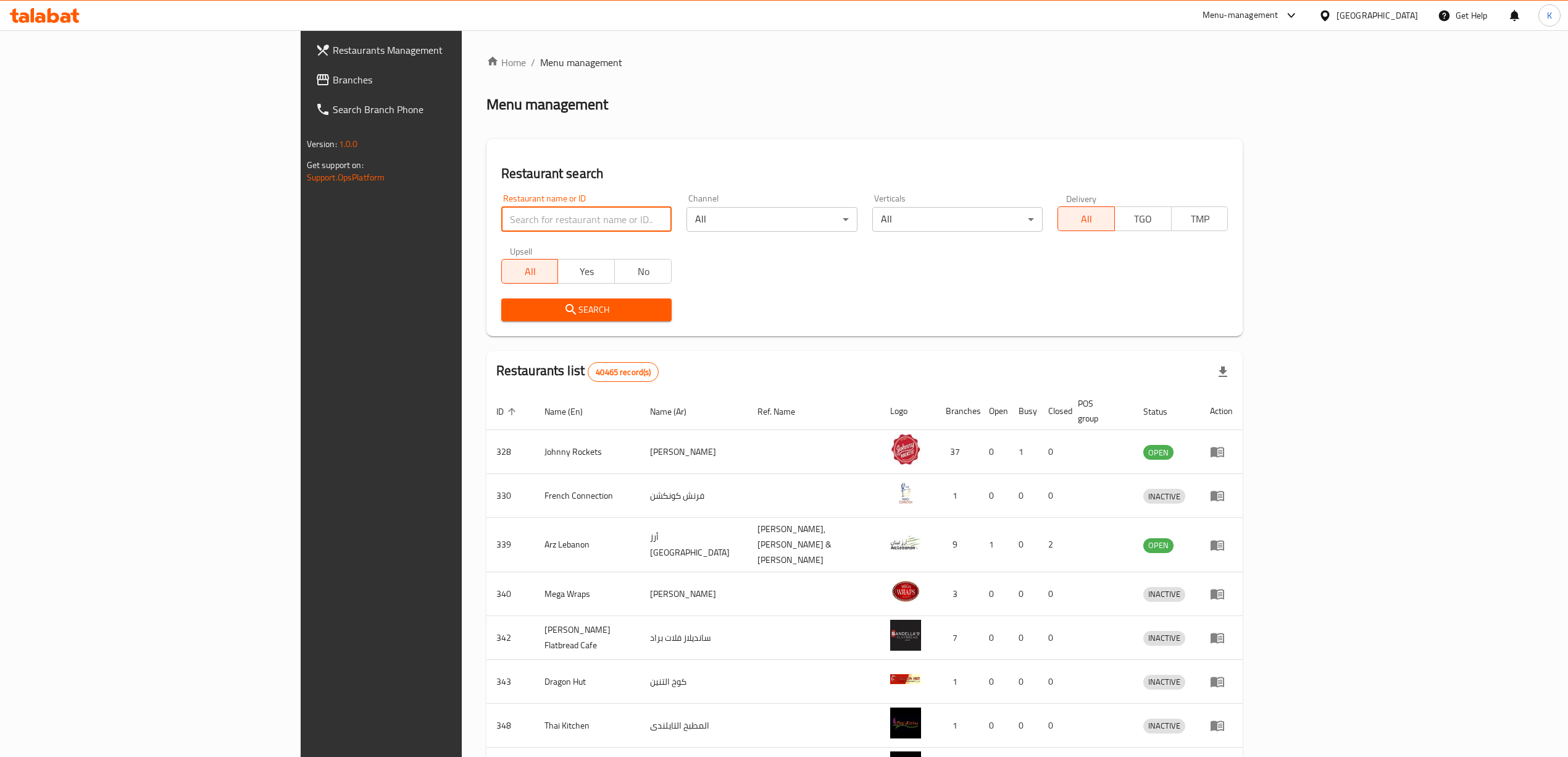
click at [502, 210] on input "search" at bounding box center [587, 219] width 171 height 25
click at [502, 221] on input "search" at bounding box center [587, 219] width 171 height 25
type input "13265"
click button "Search" at bounding box center [587, 310] width 171 height 23
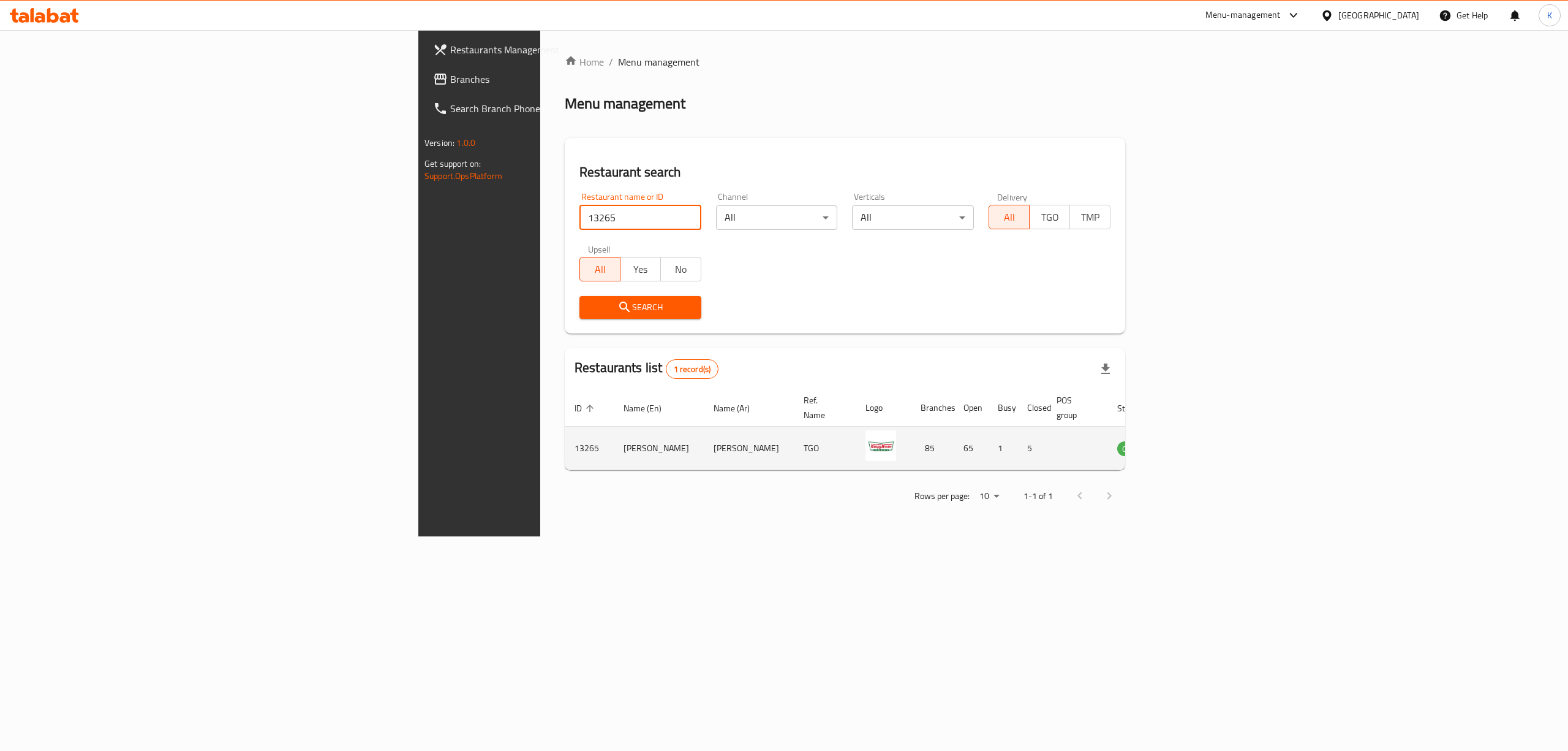
click at [1196, 441] on icon "enhanced table" at bounding box center [1188, 448] width 15 height 15
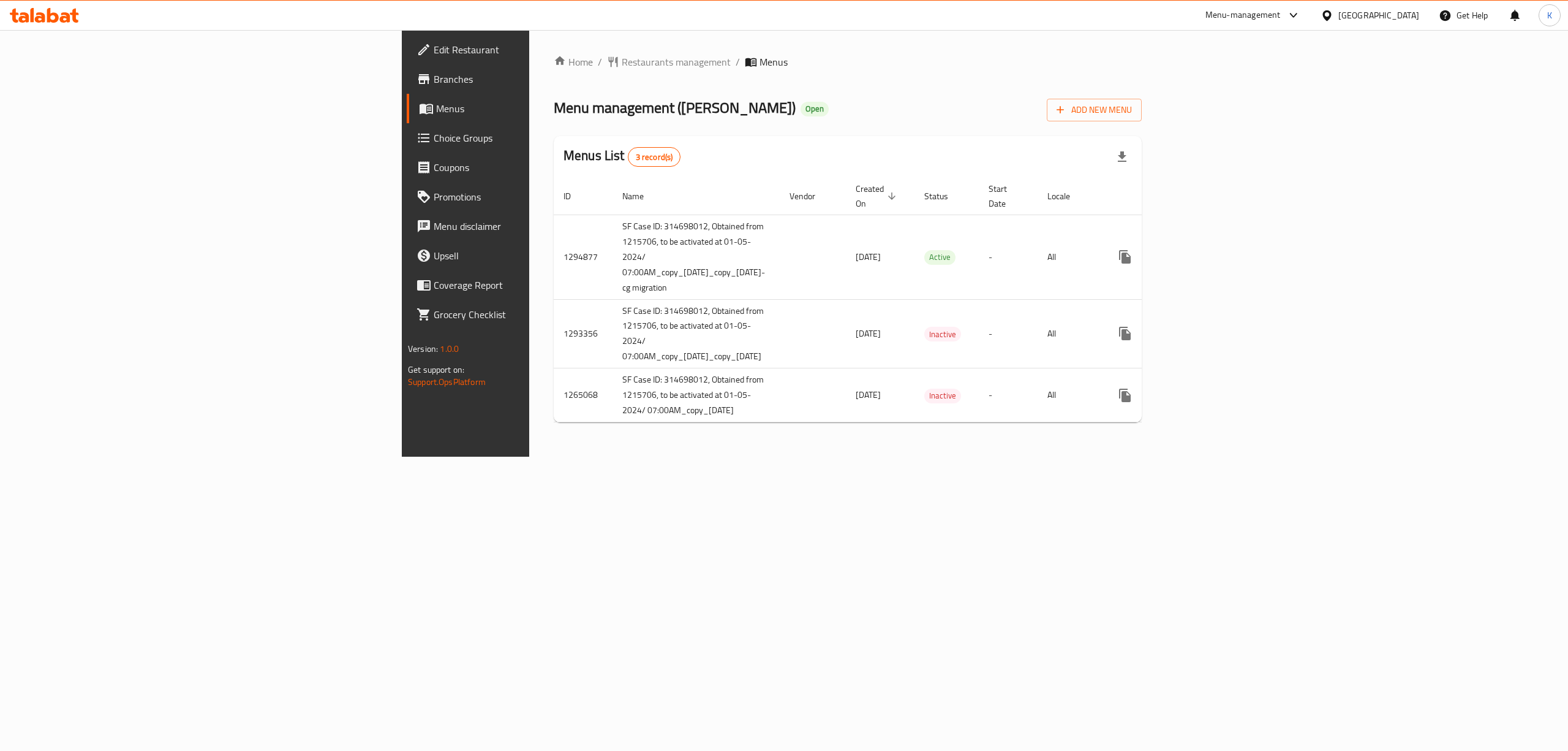
click at [436, 106] on span "Menus" at bounding box center [545, 108] width 218 height 15
click at [434, 81] on span "Branches" at bounding box center [544, 79] width 221 height 15
